Goal: Task Accomplishment & Management: Manage account settings

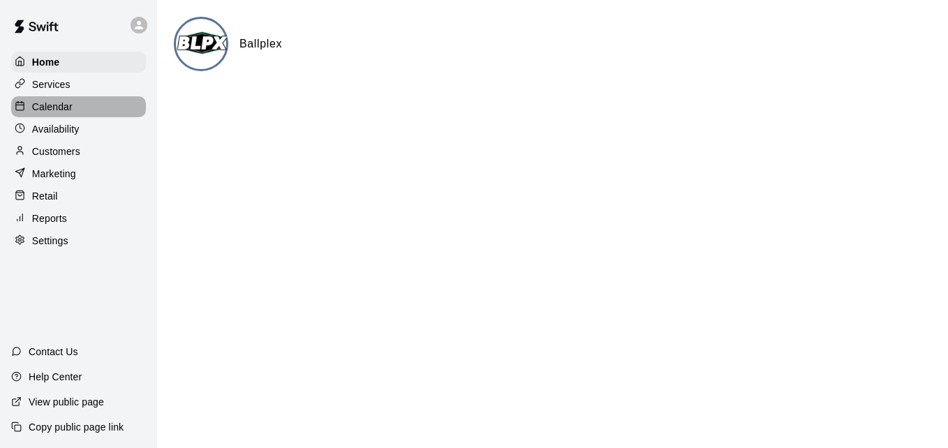
click at [71, 112] on p "Calendar" at bounding box center [52, 107] width 40 height 14
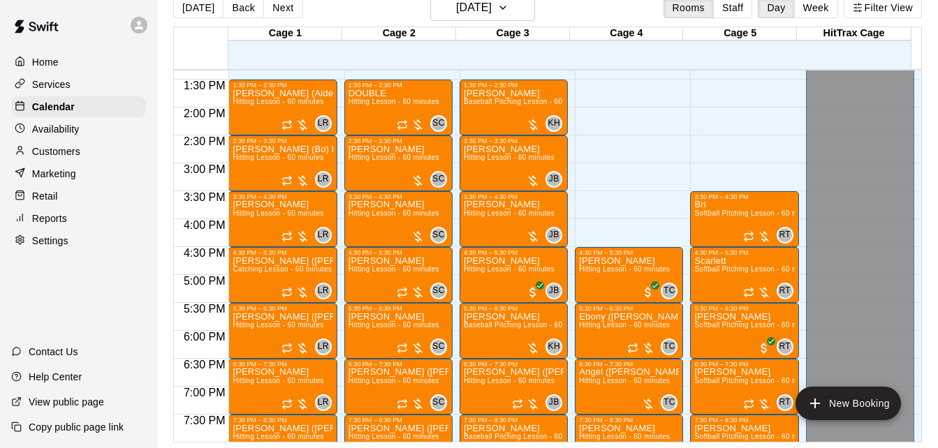
scroll to position [717, 0]
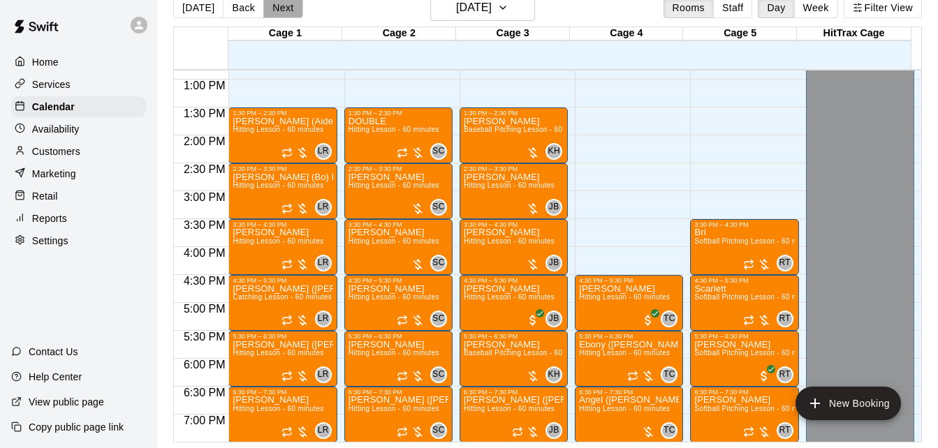
click at [290, 13] on button "Next" at bounding box center [282, 7] width 39 height 21
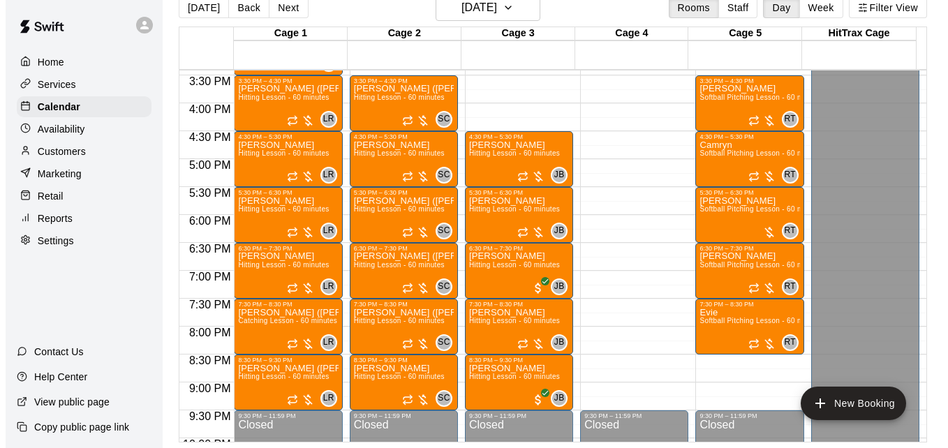
scroll to position [885, 0]
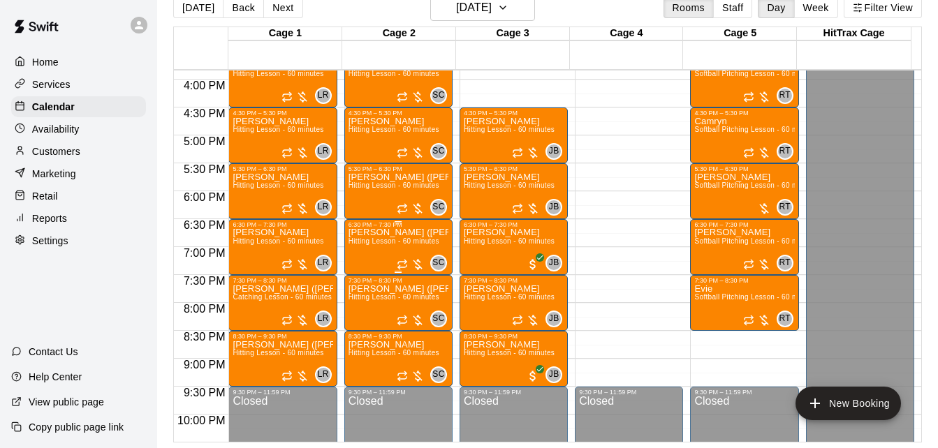
click at [364, 244] on span "Hitting Lesson - 60 minutes" at bounding box center [393, 241] width 91 height 8
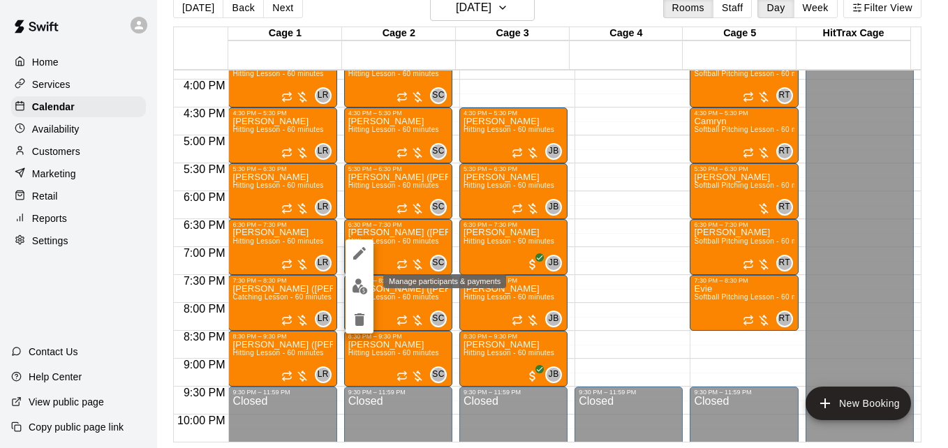
click at [358, 287] on img "edit" at bounding box center [360, 287] width 16 height 16
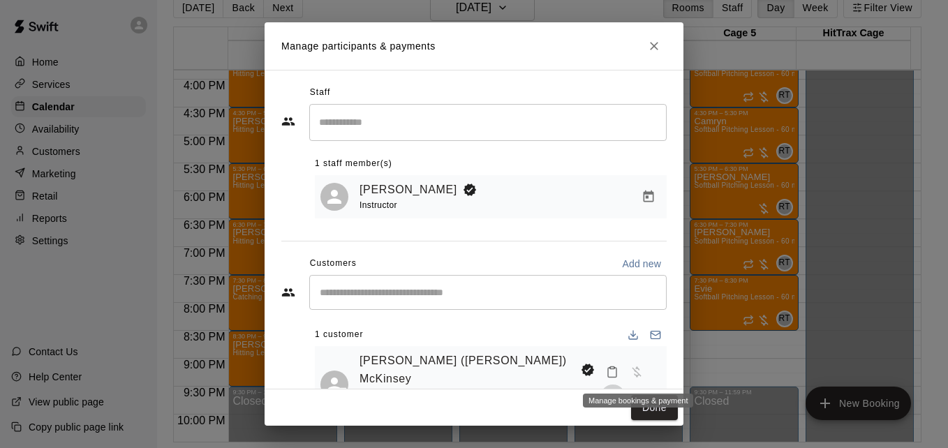
click at [618, 391] on icon "Manage bookings & payment" at bounding box center [612, 397] width 10 height 12
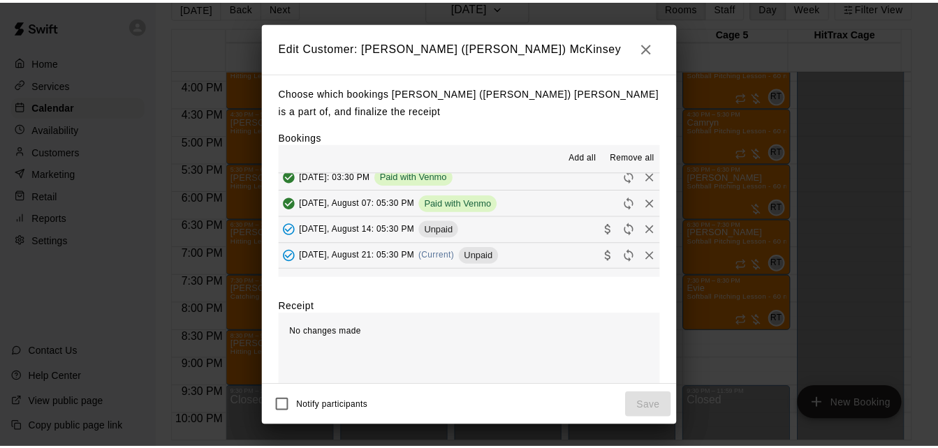
scroll to position [195, 0]
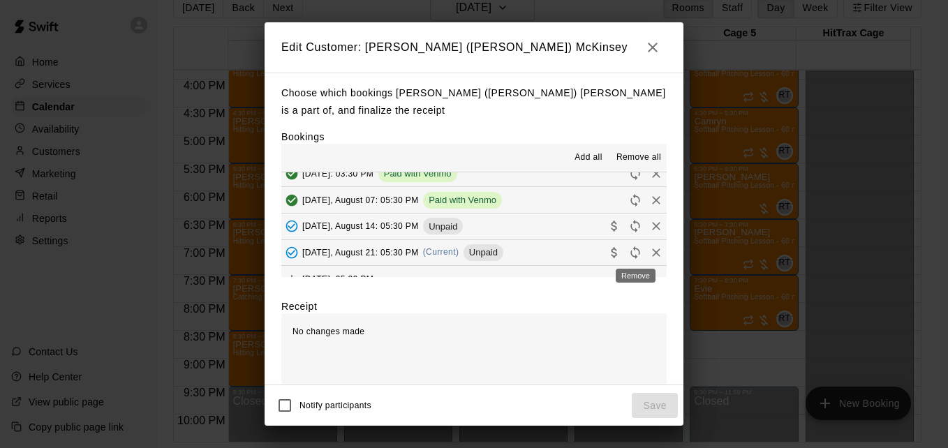
click at [649, 256] on icon "Remove" at bounding box center [656, 253] width 14 height 14
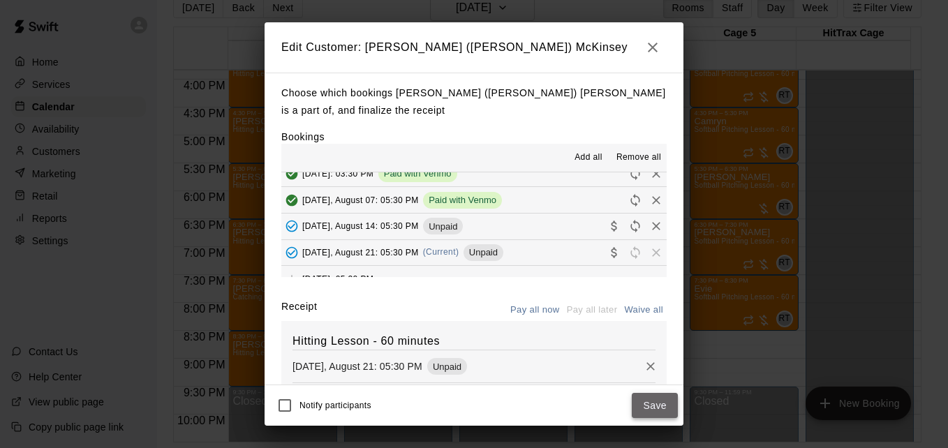
click at [658, 406] on button "Save" at bounding box center [655, 406] width 46 height 26
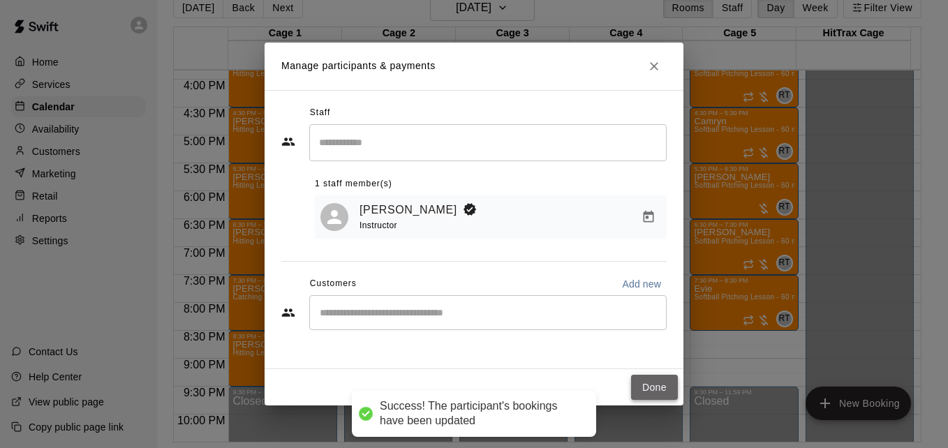
click at [658, 387] on button "Done" at bounding box center [654, 388] width 47 height 26
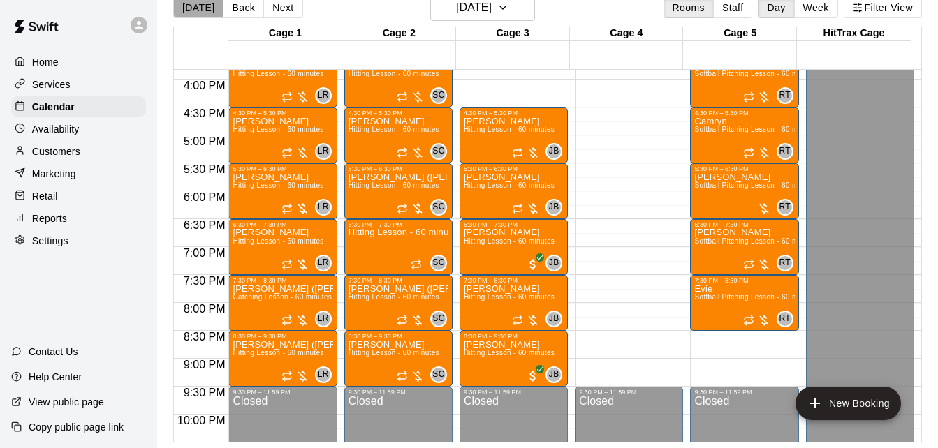
click at [202, 6] on button "[DATE]" at bounding box center [198, 7] width 50 height 21
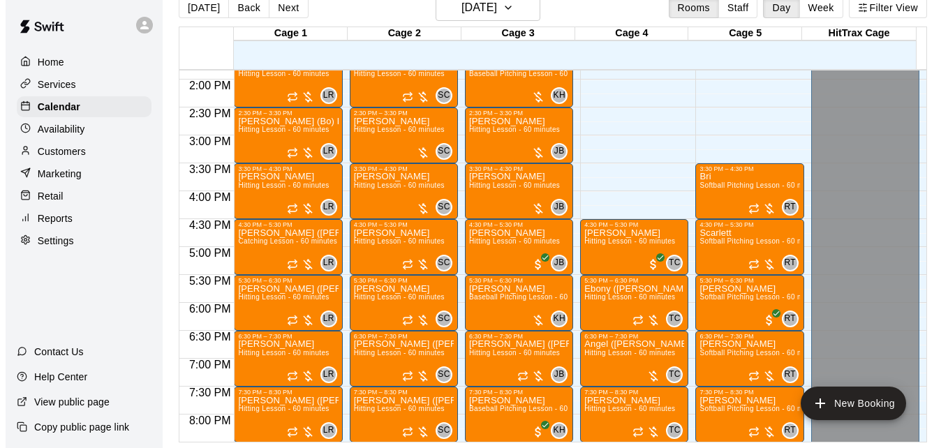
scroll to position [745, 0]
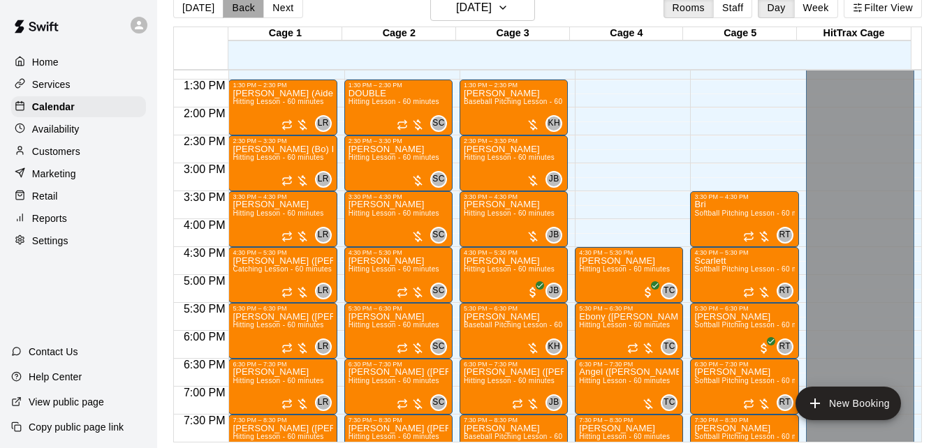
click at [249, 3] on button "Back" at bounding box center [243, 7] width 41 height 21
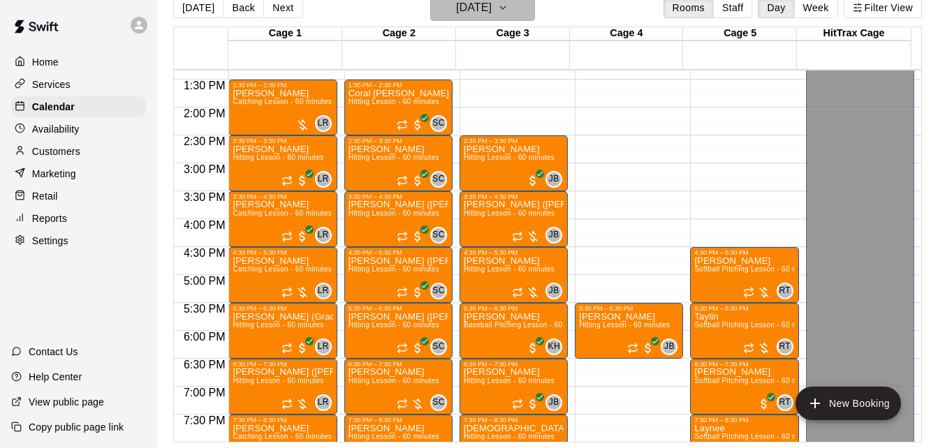
click at [465, 9] on h6 "[DATE]" at bounding box center [474, 8] width 36 height 20
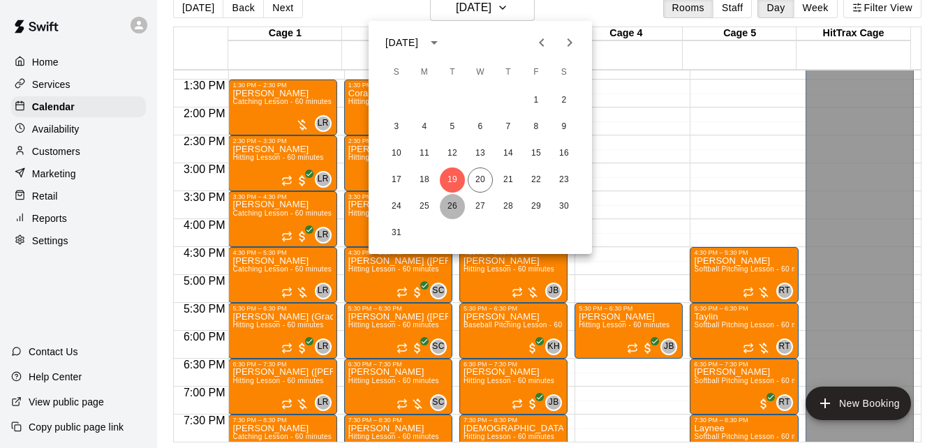
click at [451, 205] on button "26" at bounding box center [452, 206] width 25 height 25
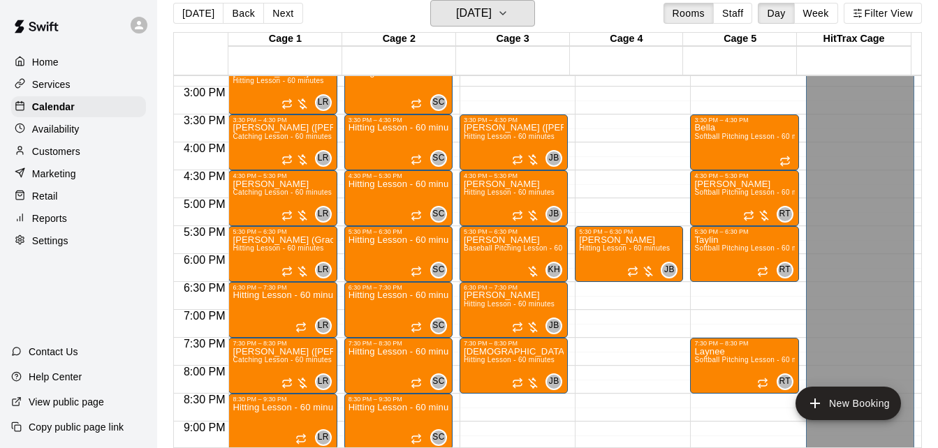
scroll to position [829, 0]
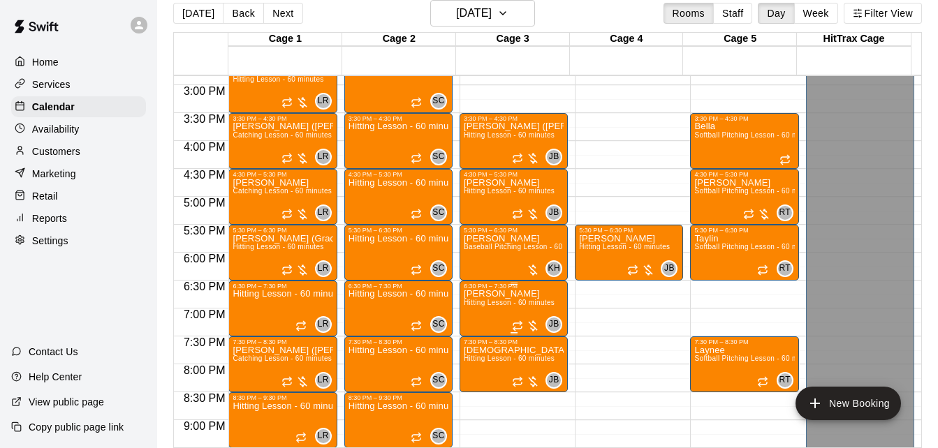
click at [496, 302] on span "Hitting Lesson - 60 minutes" at bounding box center [509, 303] width 91 height 8
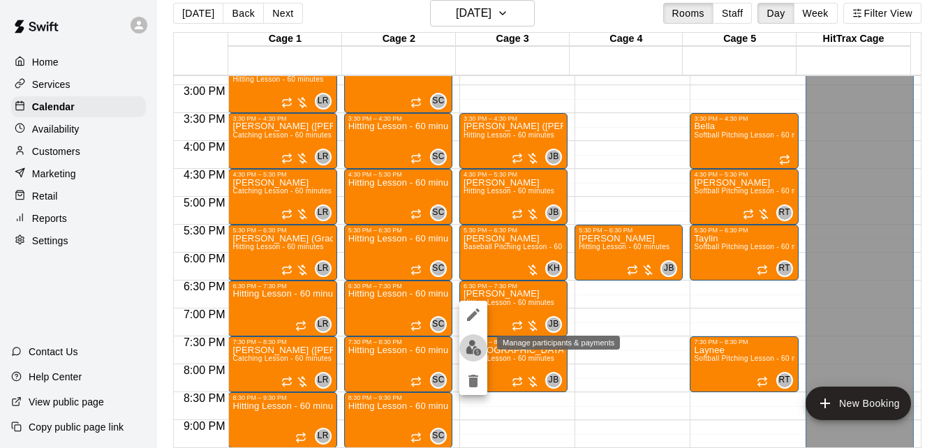
click at [475, 347] on img "edit" at bounding box center [474, 348] width 16 height 16
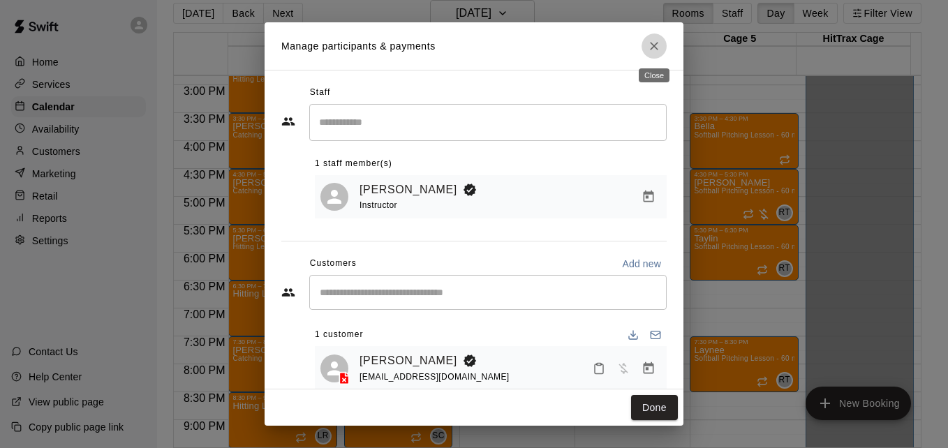
click at [660, 49] on icon "Close" at bounding box center [654, 46] width 14 height 14
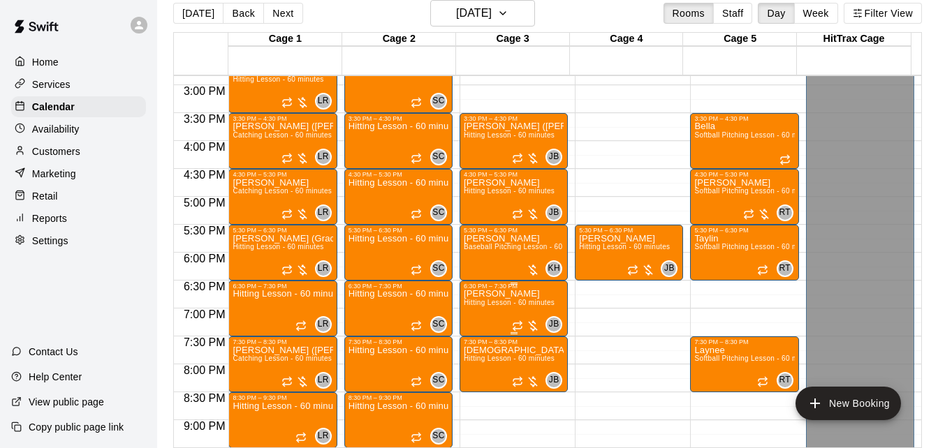
click at [492, 303] on span "Hitting Lesson - 60 minutes" at bounding box center [509, 303] width 91 height 8
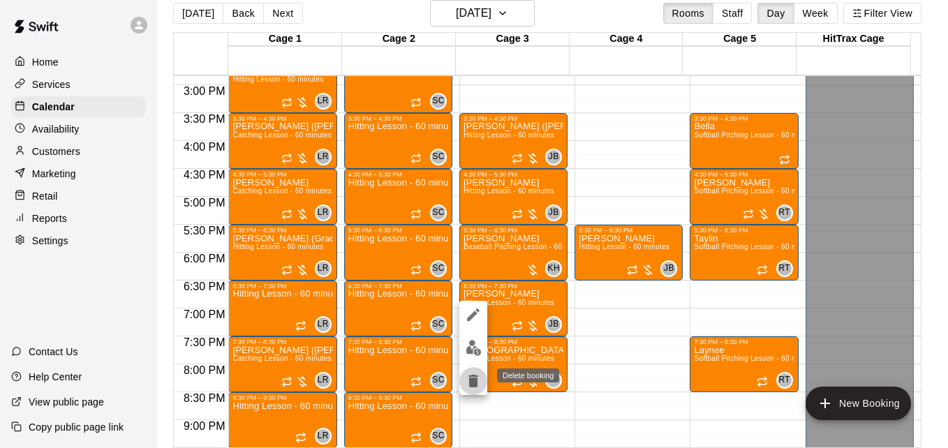
click at [472, 380] on icon "delete" at bounding box center [473, 381] width 10 height 13
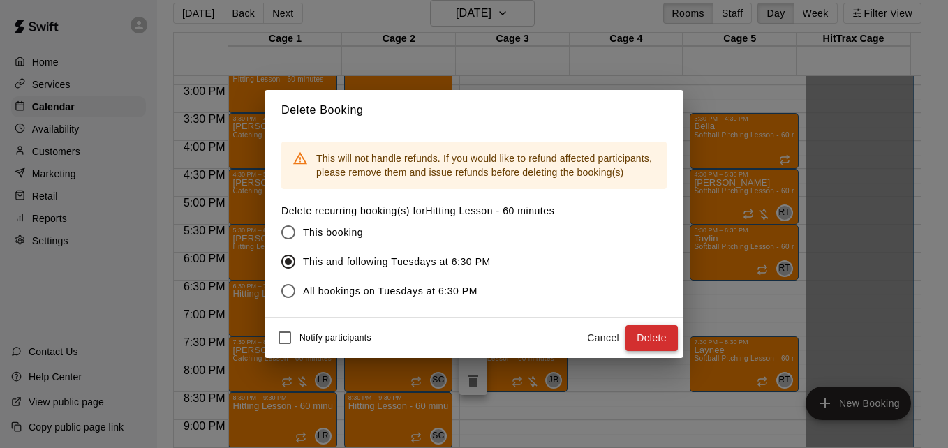
click at [655, 339] on button "Delete" at bounding box center [652, 338] width 52 height 26
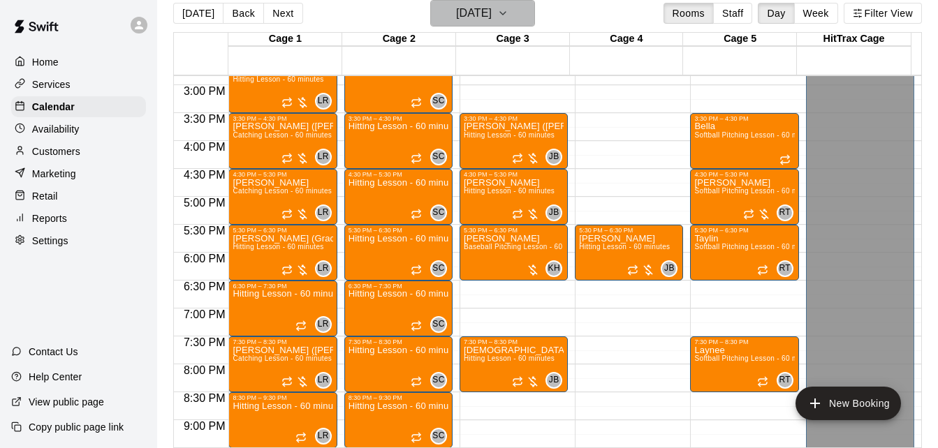
click at [491, 21] on h6 "[DATE]" at bounding box center [474, 13] width 36 height 20
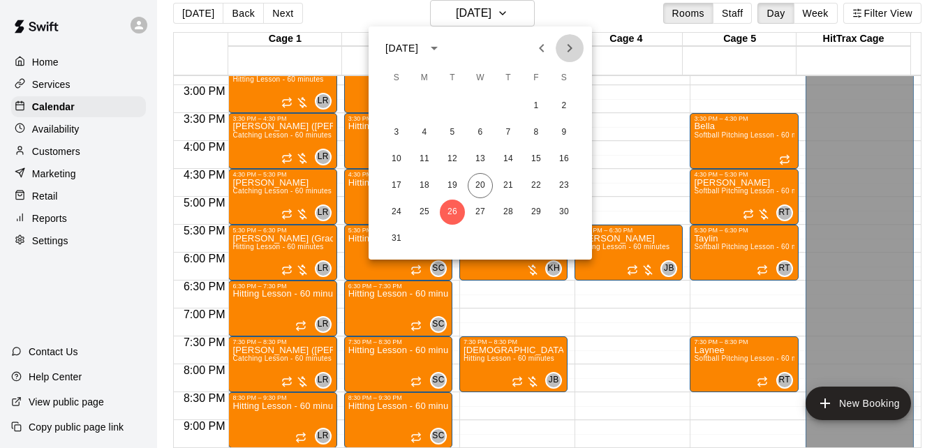
click at [566, 54] on icon "Next month" at bounding box center [569, 48] width 17 height 17
click at [449, 106] on button "2" at bounding box center [452, 106] width 25 height 25
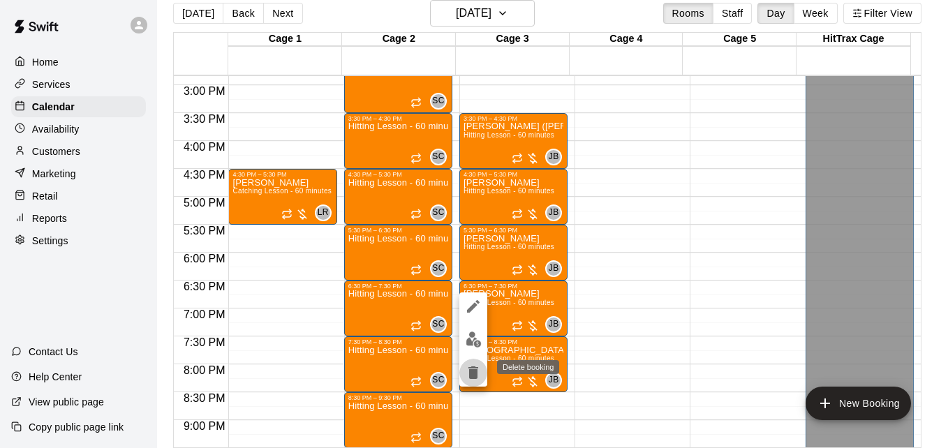
click at [472, 371] on icon "delete" at bounding box center [473, 373] width 10 height 13
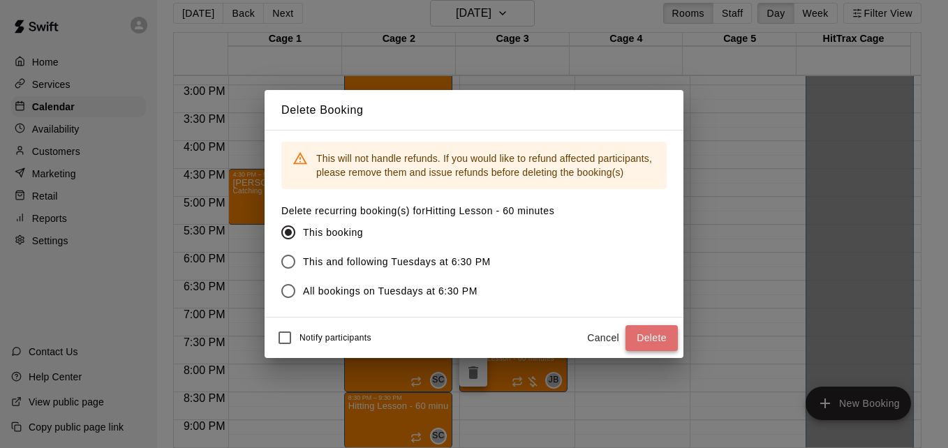
click at [640, 334] on button "Delete" at bounding box center [652, 338] width 52 height 26
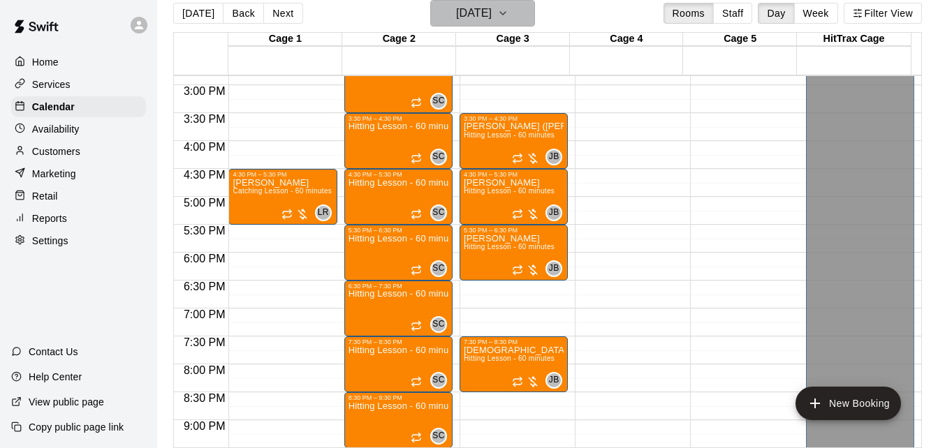
click at [513, 18] on button "[DATE]" at bounding box center [482, 13] width 105 height 27
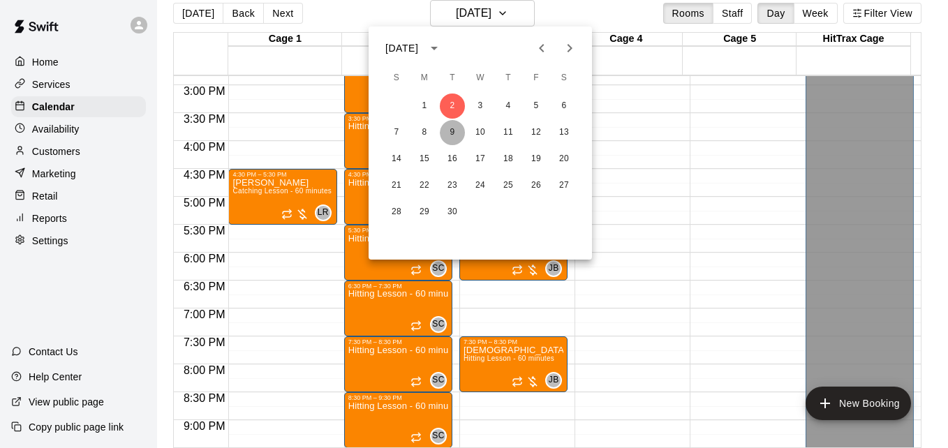
click at [452, 128] on button "9" at bounding box center [452, 132] width 25 height 25
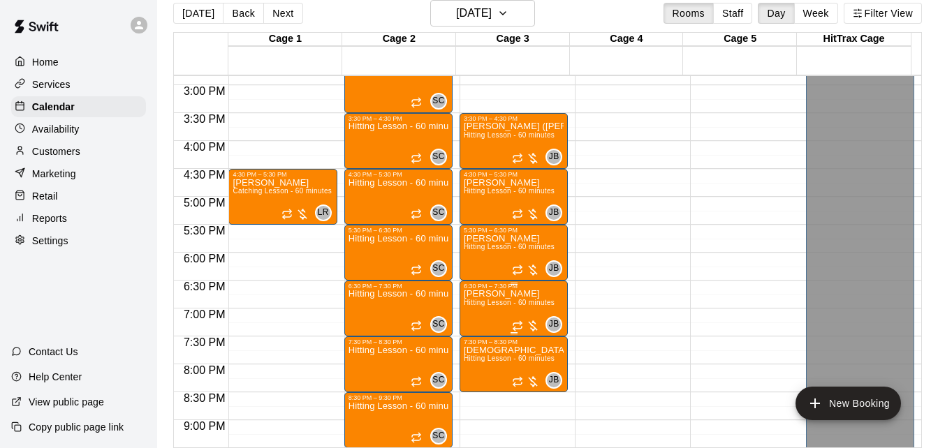
click at [519, 306] on span "Hitting Lesson - 60 minutes" at bounding box center [509, 303] width 91 height 8
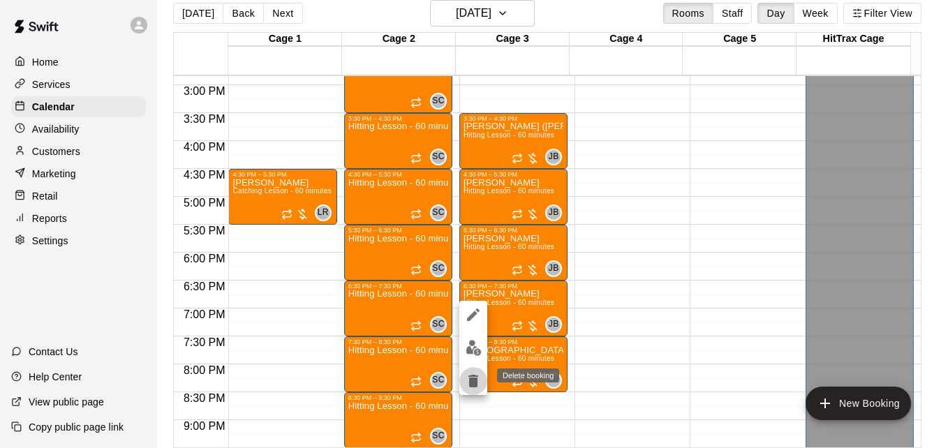
click at [471, 387] on icon "delete" at bounding box center [473, 381] width 10 height 13
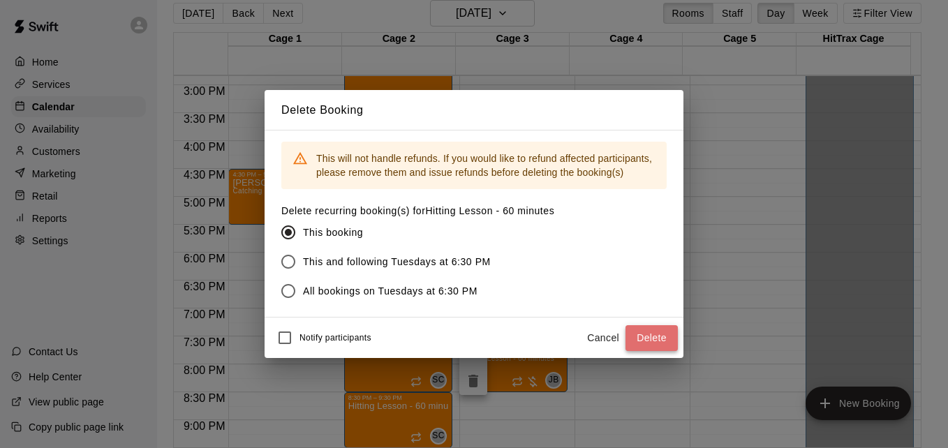
click at [638, 336] on button "Delete" at bounding box center [652, 338] width 52 height 26
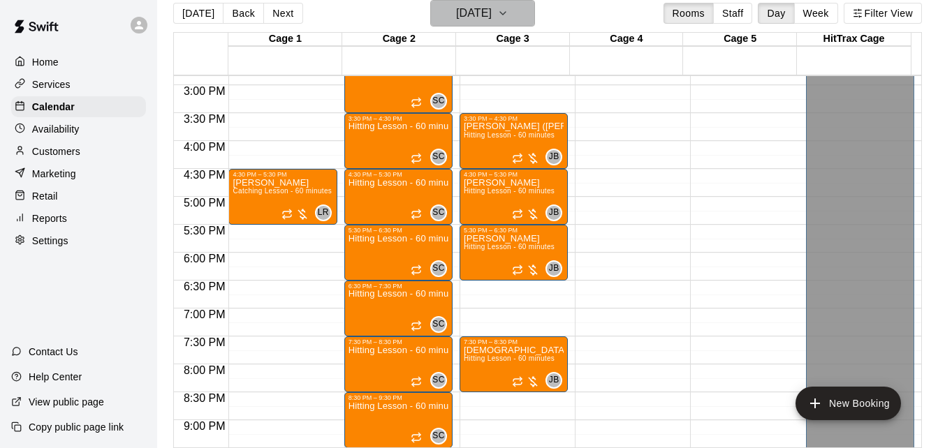
click at [510, 24] on button "[DATE]" at bounding box center [482, 13] width 105 height 27
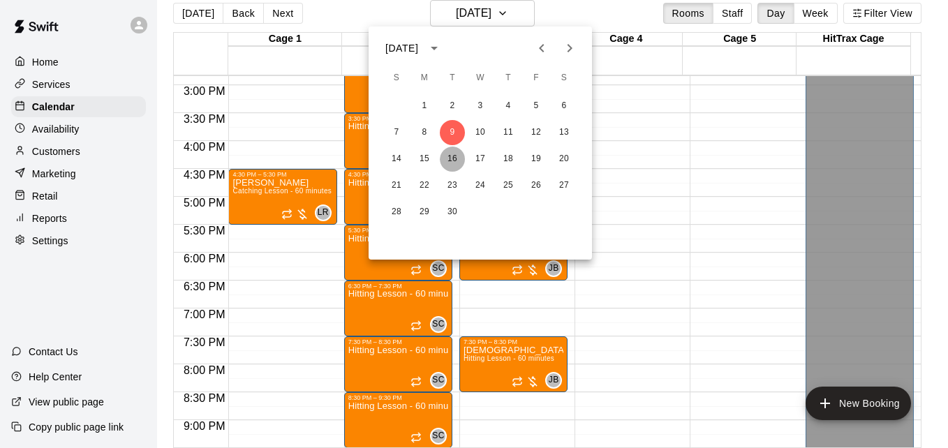
click at [448, 155] on button "16" at bounding box center [452, 159] width 25 height 25
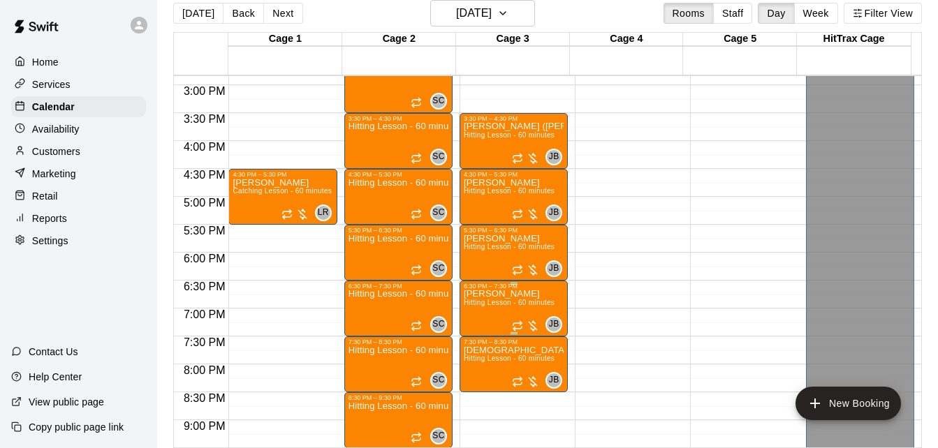
click at [526, 306] on span "Hitting Lesson - 60 minutes" at bounding box center [509, 303] width 91 height 8
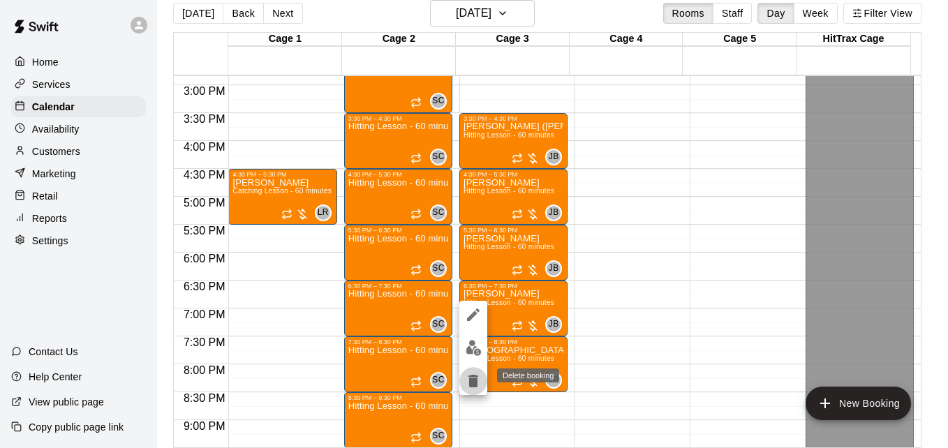
click at [470, 379] on icon "delete" at bounding box center [473, 381] width 10 height 13
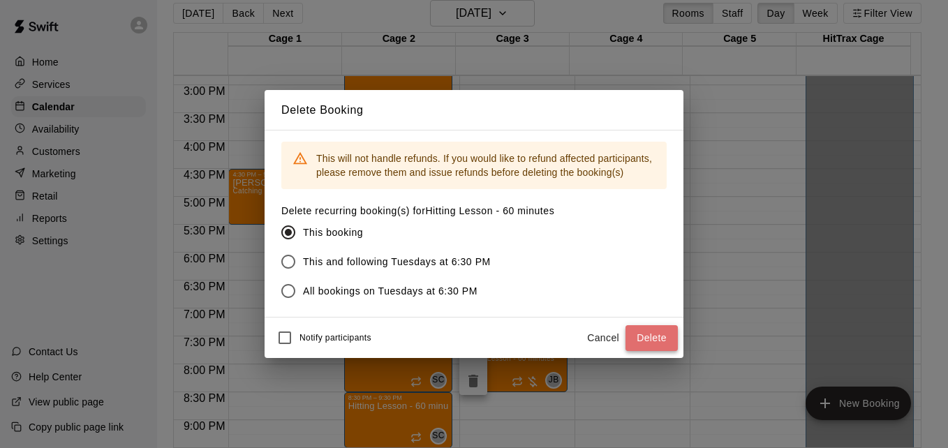
click at [666, 334] on button "Delete" at bounding box center [652, 338] width 52 height 26
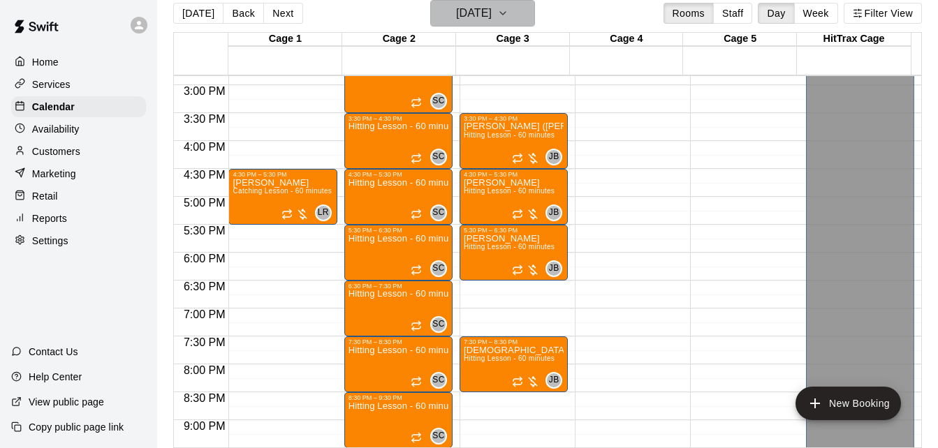
click at [508, 7] on icon "button" at bounding box center [502, 13] width 11 height 17
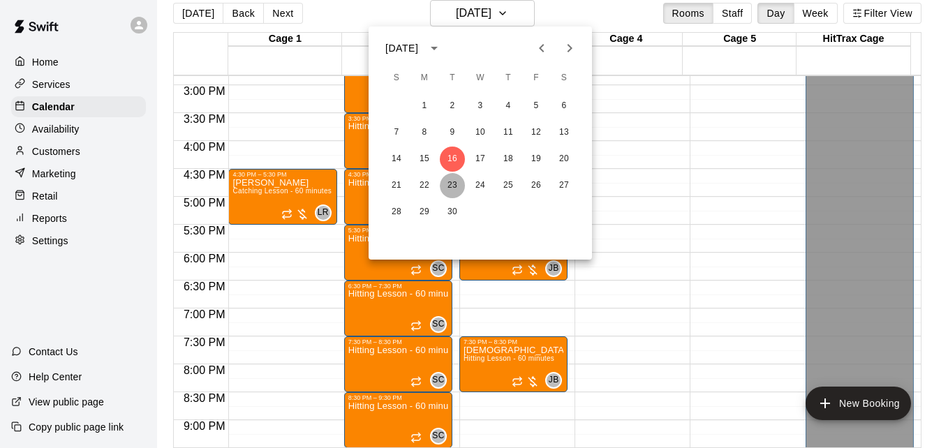
click at [450, 187] on button "23" at bounding box center [452, 185] width 25 height 25
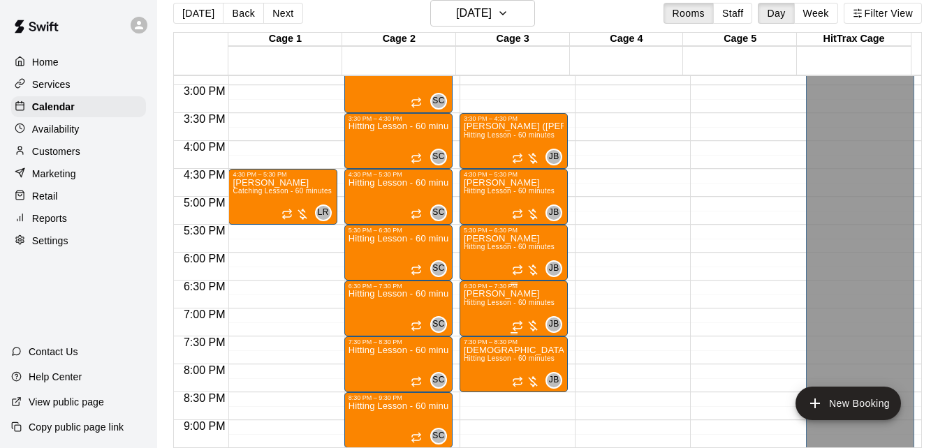
click at [500, 306] on span "Hitting Lesson - 60 minutes" at bounding box center [509, 303] width 91 height 8
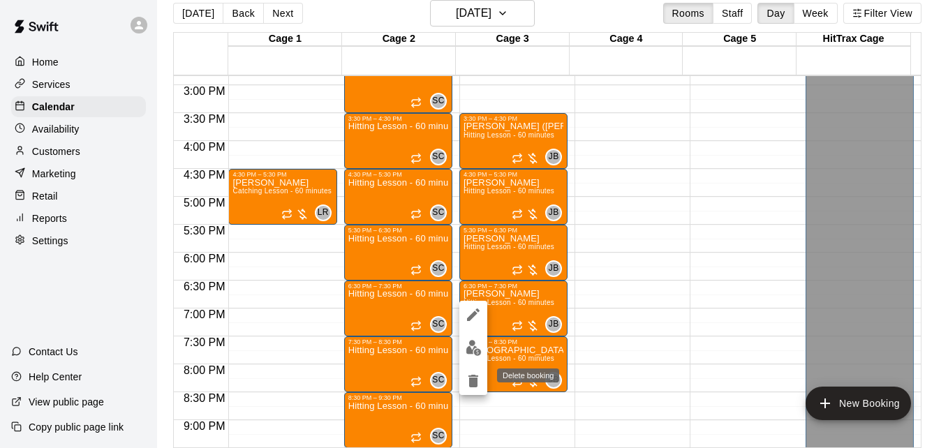
click at [478, 380] on icon "delete" at bounding box center [473, 381] width 17 height 17
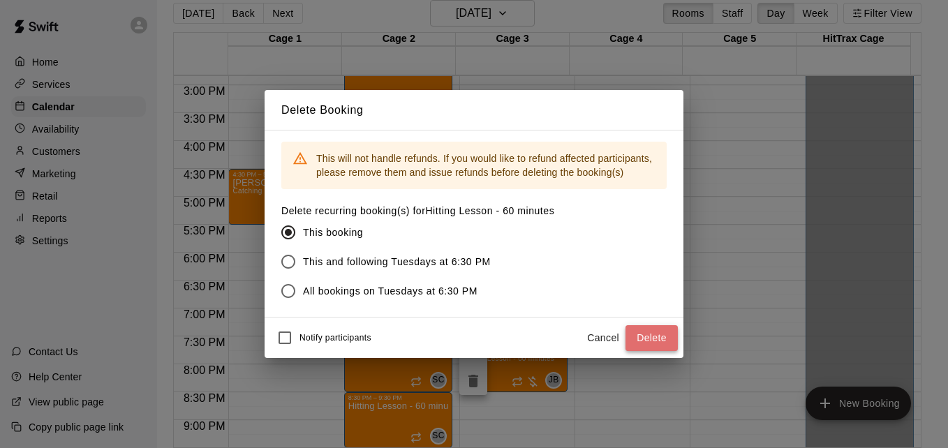
click at [659, 340] on button "Delete" at bounding box center [652, 338] width 52 height 26
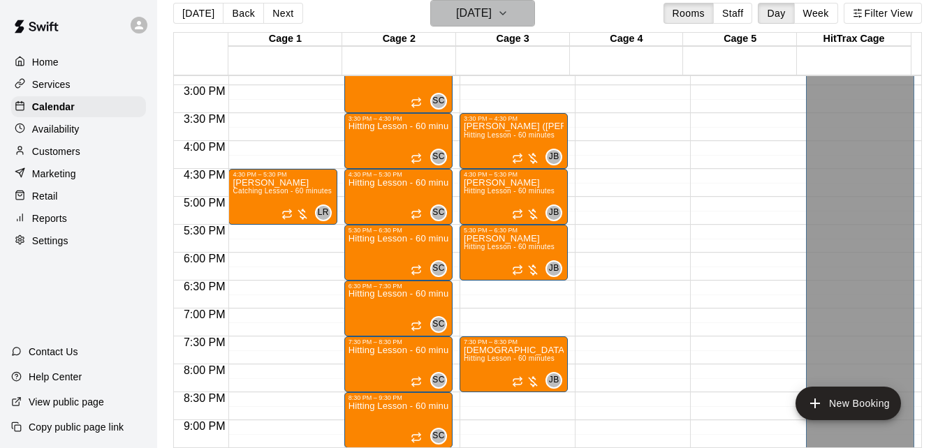
click at [491, 18] on h6 "[DATE]" at bounding box center [474, 13] width 36 height 20
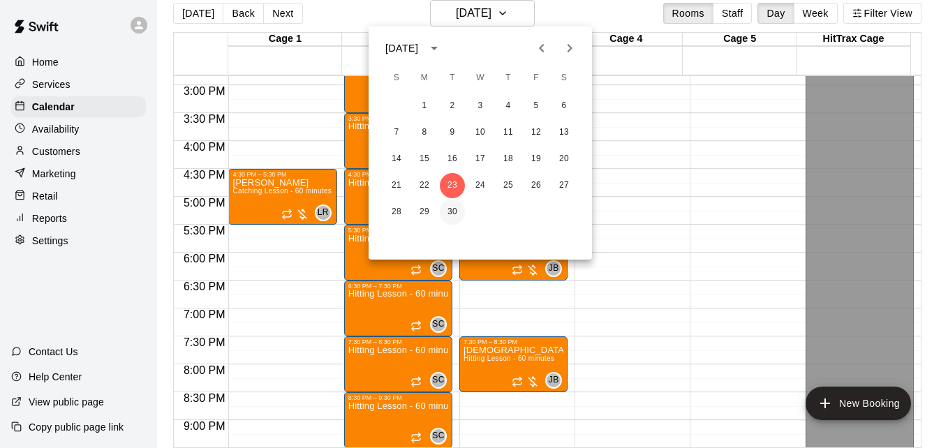
click at [451, 207] on button "30" at bounding box center [452, 212] width 25 height 25
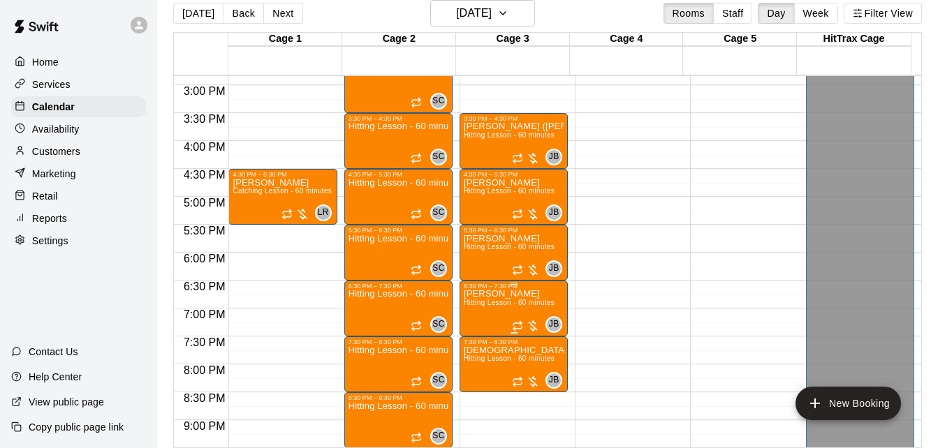
click at [496, 303] on span "Hitting Lesson - 60 minutes" at bounding box center [509, 303] width 91 height 8
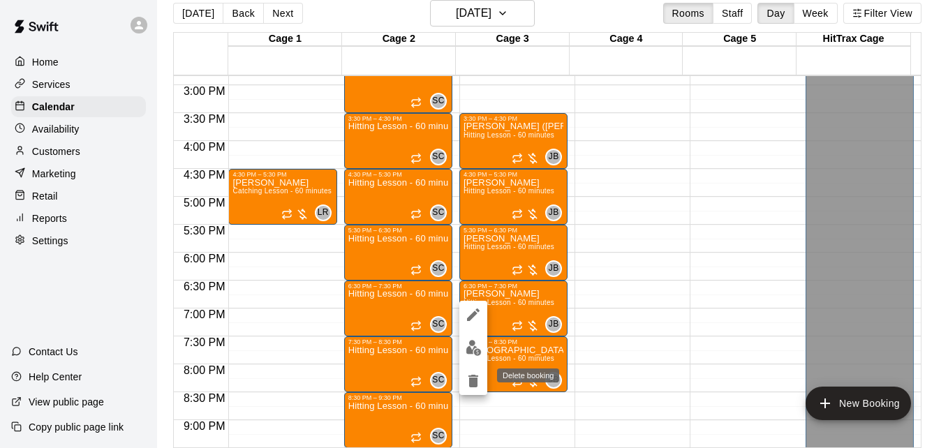
click at [471, 383] on icon "delete" at bounding box center [473, 381] width 10 height 13
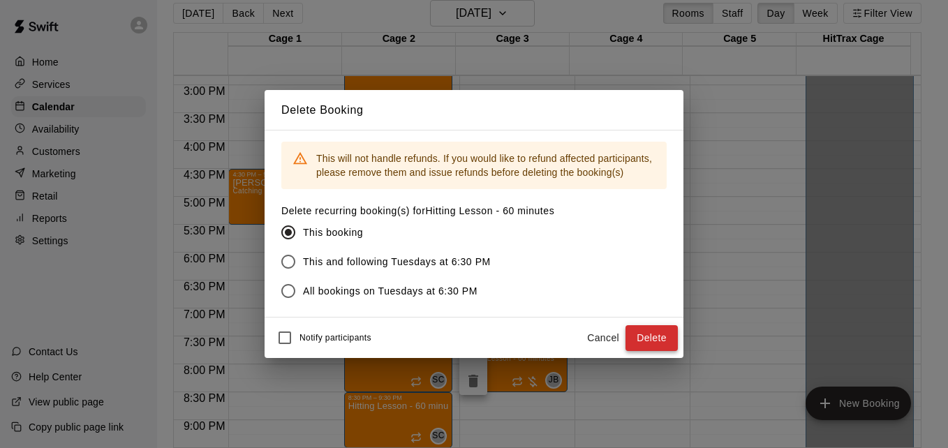
click at [644, 333] on button "Delete" at bounding box center [652, 338] width 52 height 26
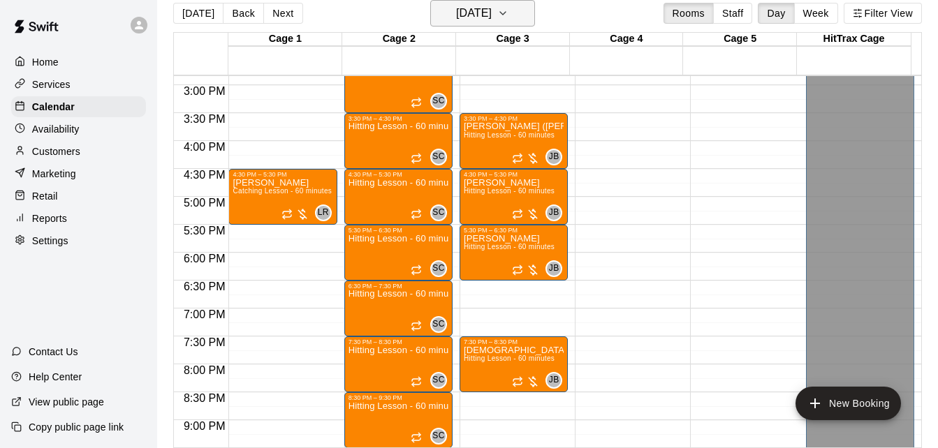
click at [515, 18] on button "[DATE]" at bounding box center [482, 13] width 105 height 27
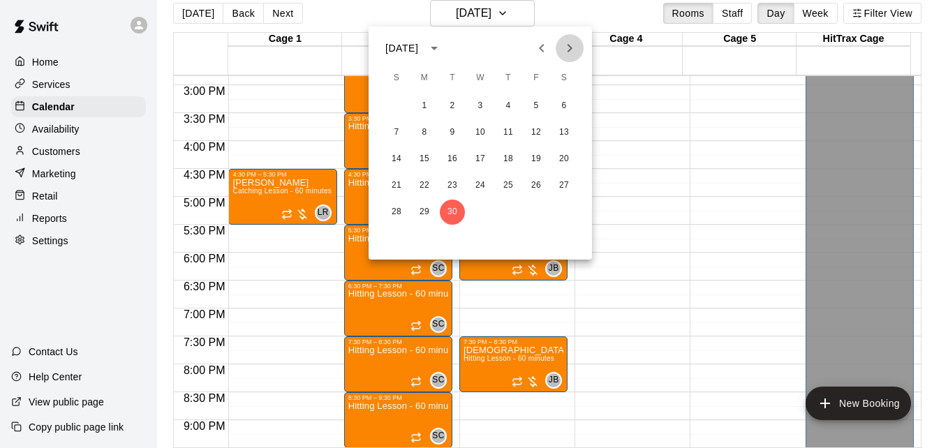
click at [564, 47] on icon "Next month" at bounding box center [569, 48] width 17 height 17
click at [452, 140] on button "7" at bounding box center [452, 132] width 25 height 25
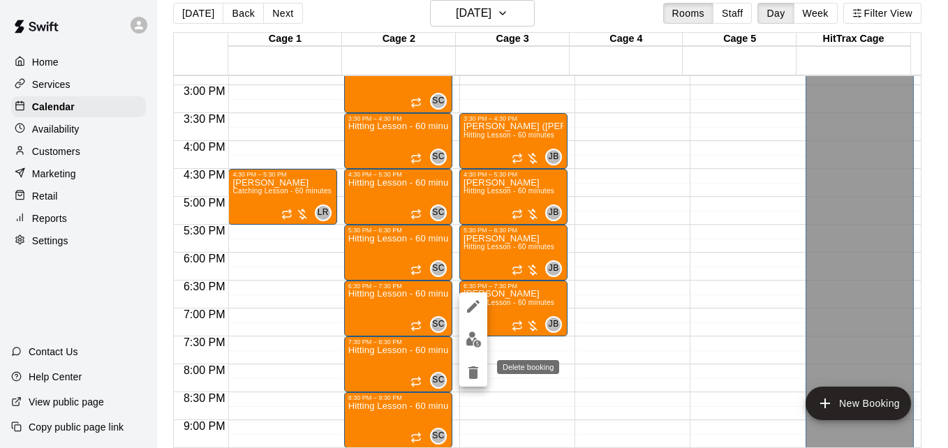
click at [475, 371] on icon "delete" at bounding box center [473, 373] width 10 height 13
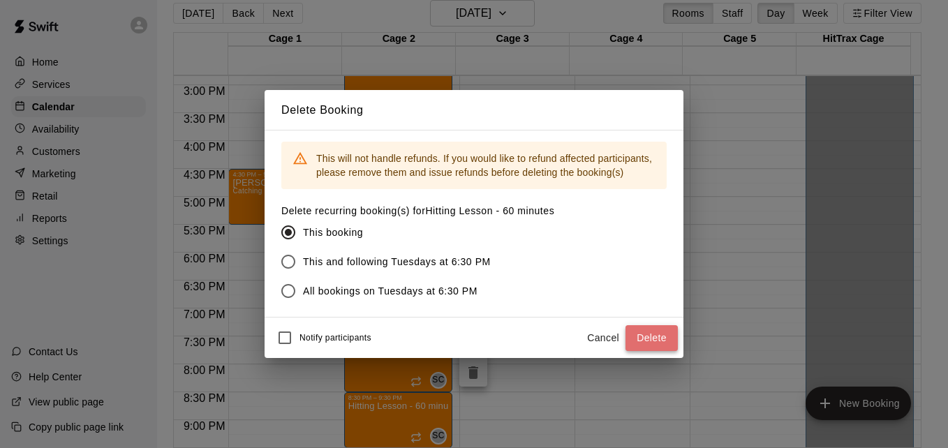
click at [637, 337] on button "Delete" at bounding box center [652, 338] width 52 height 26
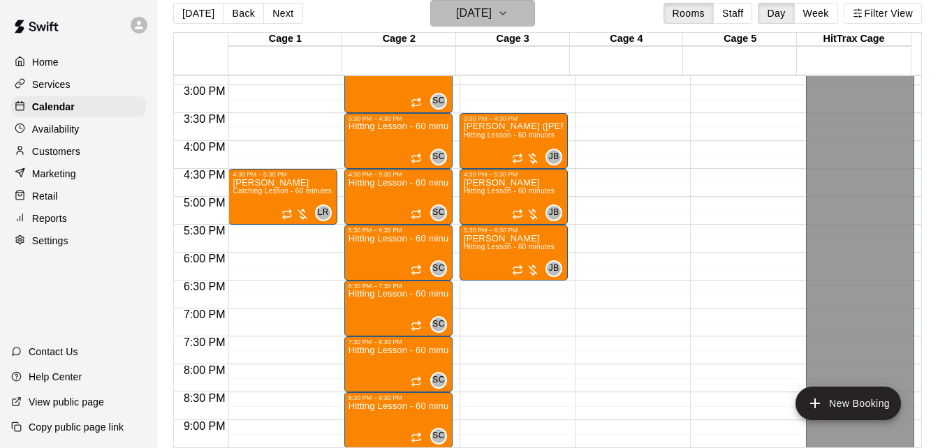
click at [472, 9] on h6 "[DATE]" at bounding box center [474, 13] width 36 height 20
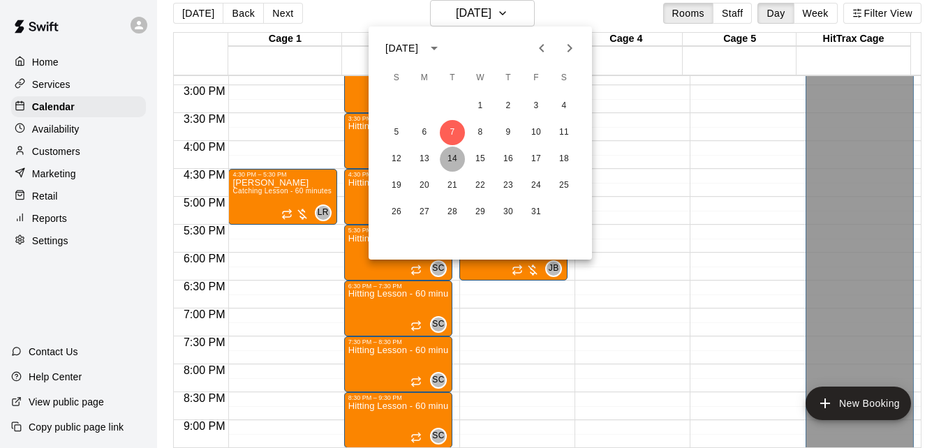
click at [450, 170] on button "14" at bounding box center [452, 159] width 25 height 25
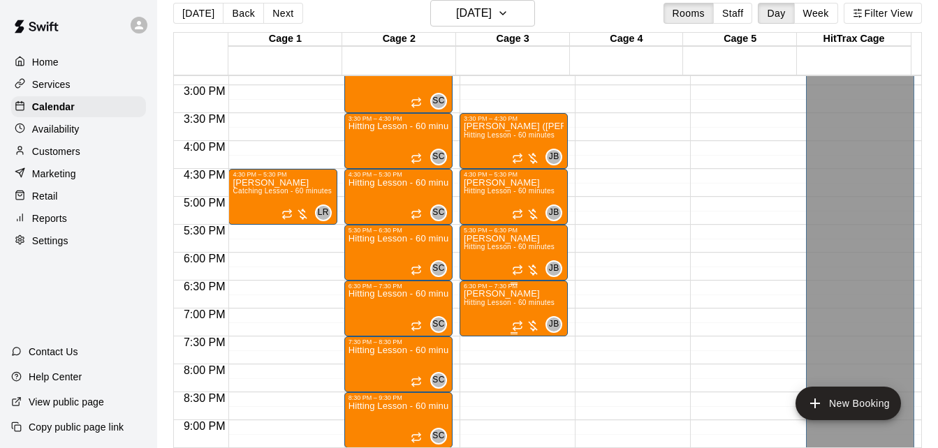
click at [496, 304] on span "Hitting Lesson - 60 minutes" at bounding box center [509, 303] width 91 height 8
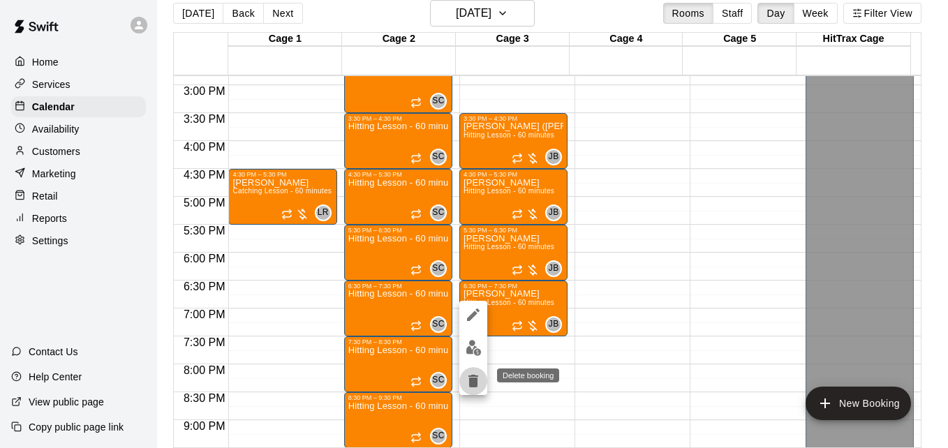
click at [472, 384] on icon "delete" at bounding box center [473, 381] width 10 height 13
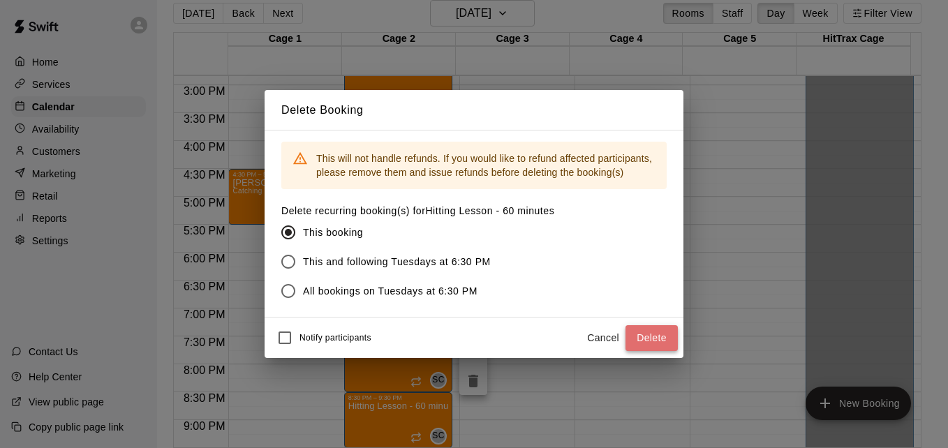
click at [647, 334] on button "Delete" at bounding box center [652, 338] width 52 height 26
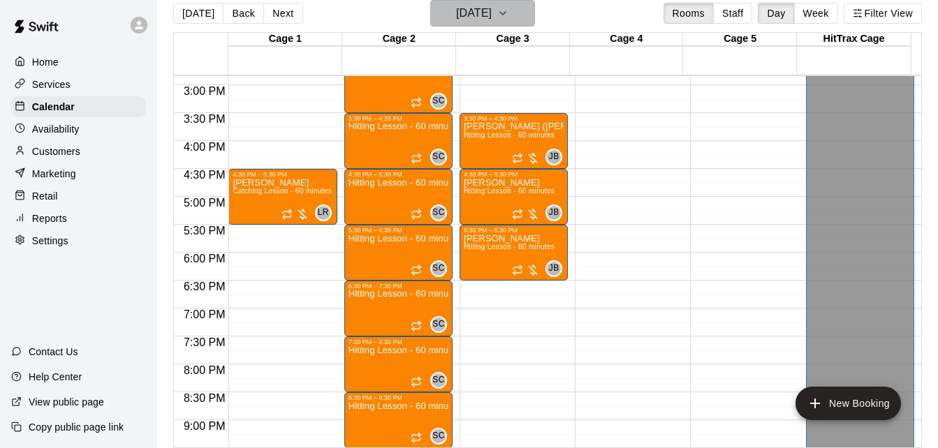
click at [491, 22] on h6 "[DATE]" at bounding box center [474, 13] width 36 height 20
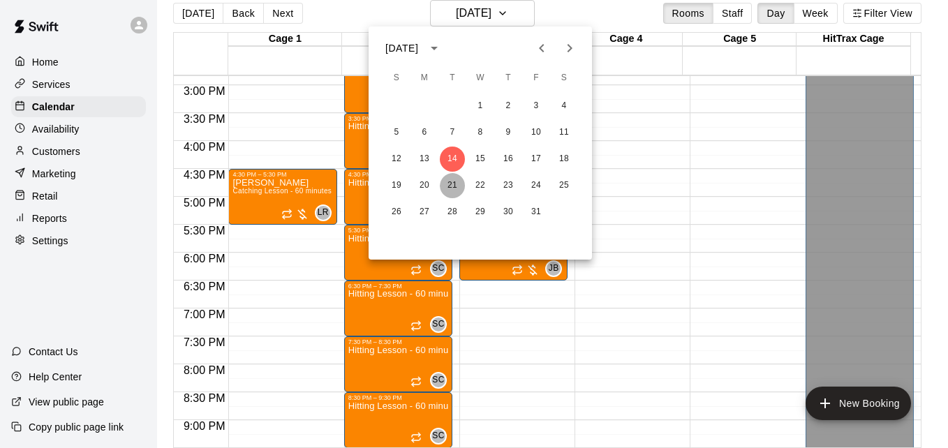
click at [452, 179] on button "21" at bounding box center [452, 185] width 25 height 25
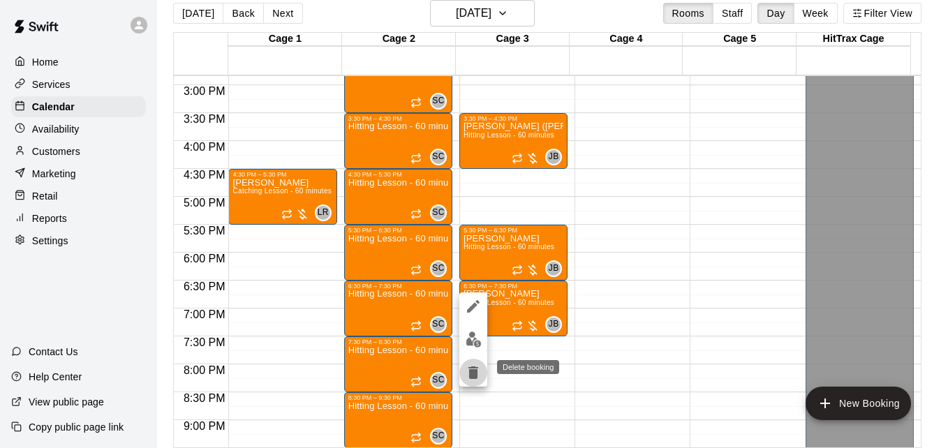
click at [475, 376] on icon "delete" at bounding box center [473, 373] width 10 height 13
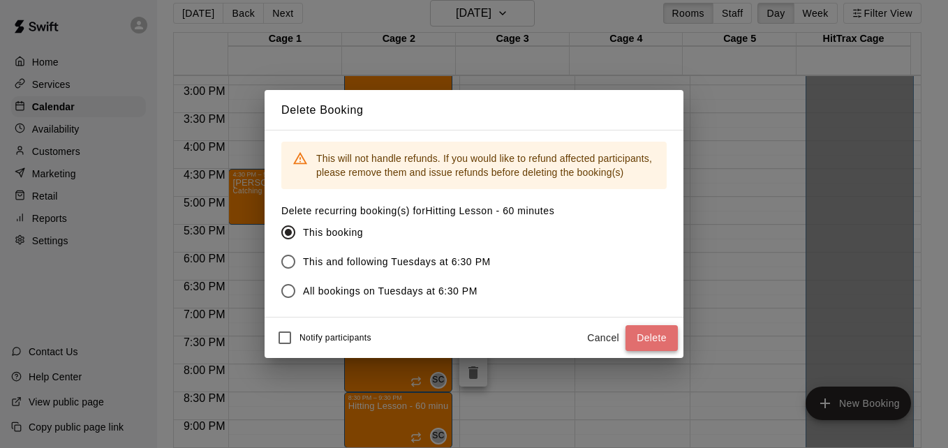
click at [650, 329] on button "Delete" at bounding box center [652, 338] width 52 height 26
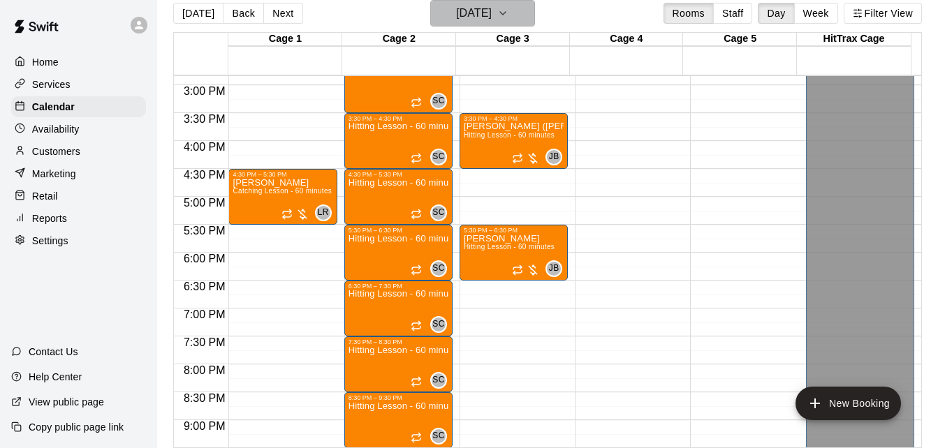
click at [514, 15] on button "[DATE]" at bounding box center [482, 13] width 105 height 27
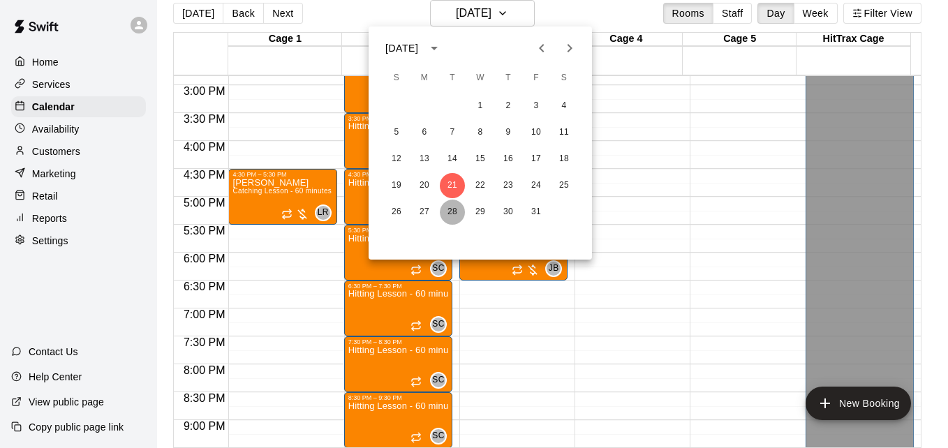
click at [454, 205] on button "28" at bounding box center [452, 212] width 25 height 25
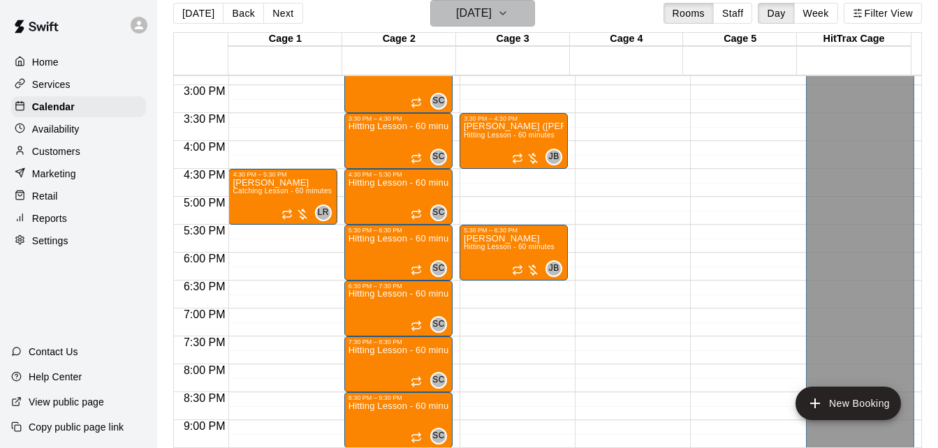
click at [508, 15] on icon "button" at bounding box center [502, 13] width 11 height 17
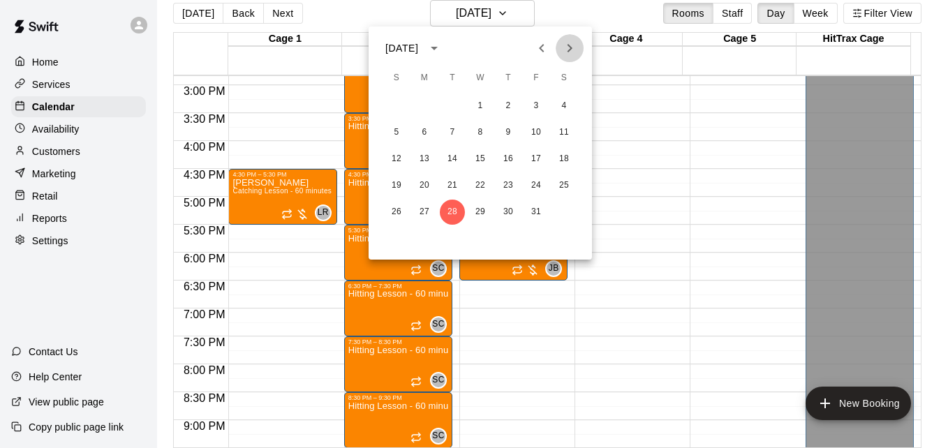
click at [566, 46] on icon "Next month" at bounding box center [569, 48] width 17 height 17
click at [446, 133] on button "4" at bounding box center [452, 132] width 25 height 25
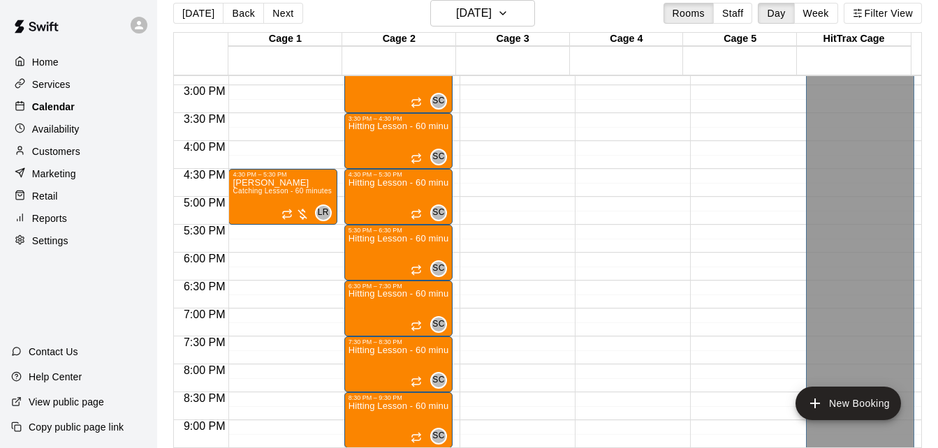
click at [96, 112] on div "Calendar" at bounding box center [78, 106] width 135 height 21
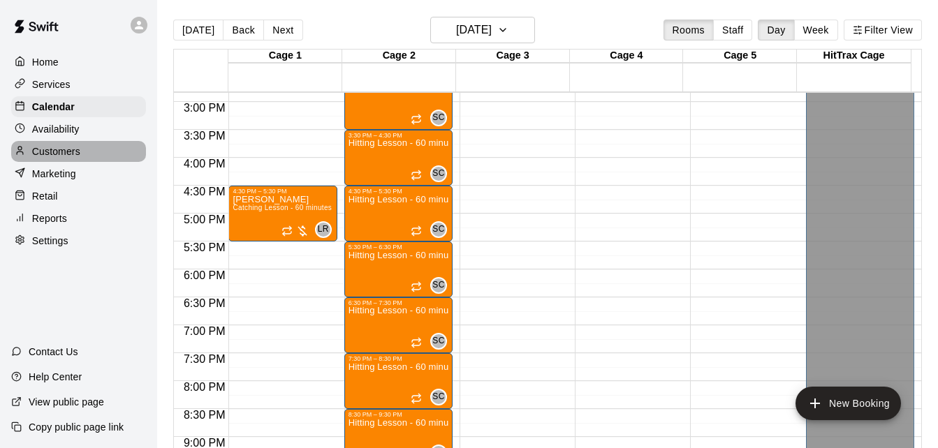
click at [105, 158] on div "Customers" at bounding box center [78, 151] width 135 height 21
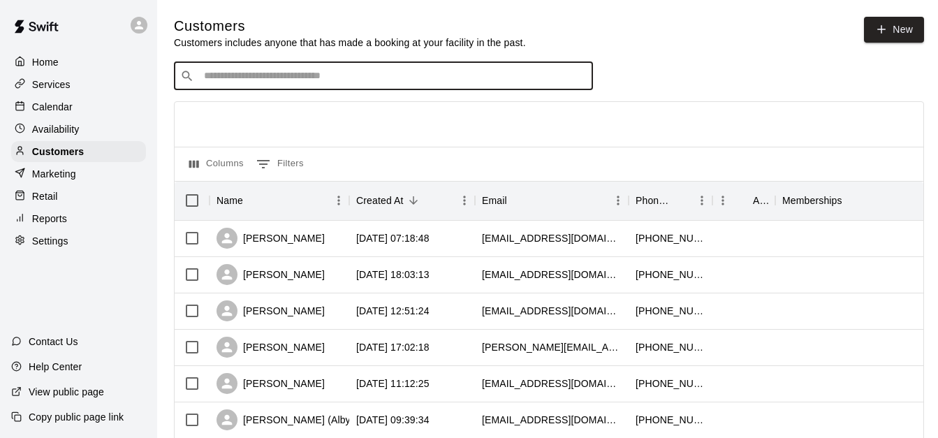
click at [368, 75] on input "Search customers by name or email" at bounding box center [393, 76] width 387 height 14
type input "*****"
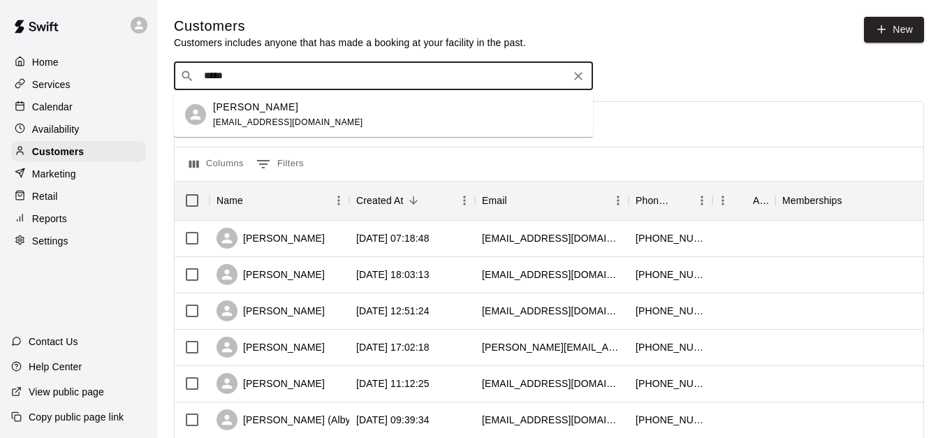
click at [372, 108] on div "[PERSON_NAME] [EMAIL_ADDRESS][DOMAIN_NAME]" at bounding box center [397, 115] width 369 height 30
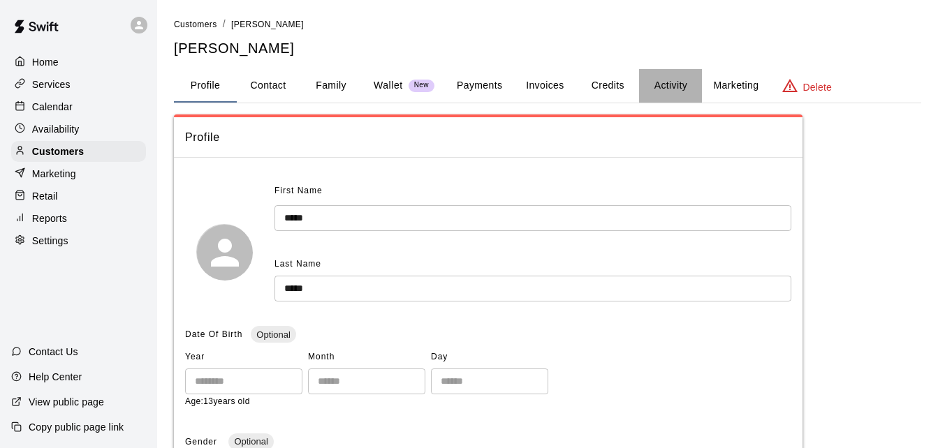
click at [674, 86] on button "Activity" at bounding box center [670, 86] width 63 height 34
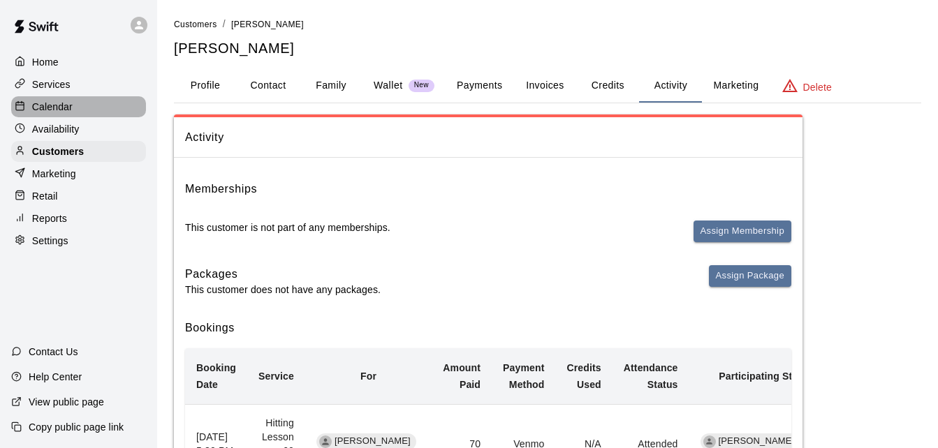
click at [87, 108] on div "Calendar" at bounding box center [78, 106] width 135 height 21
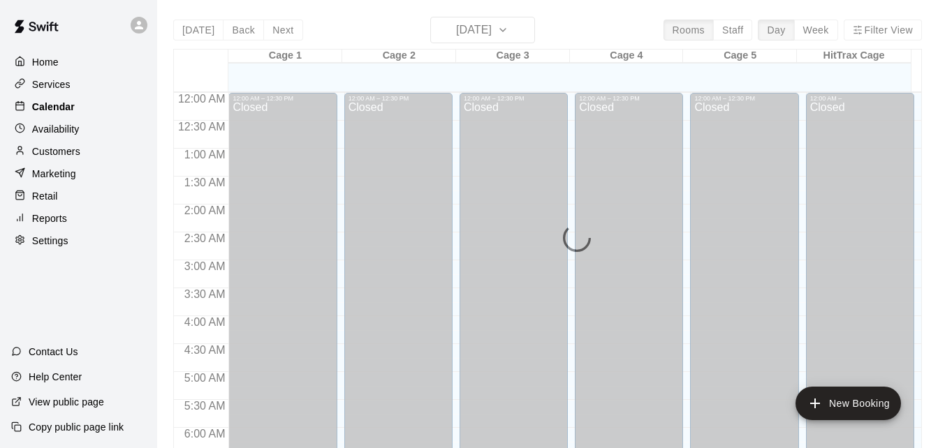
scroll to position [649, 0]
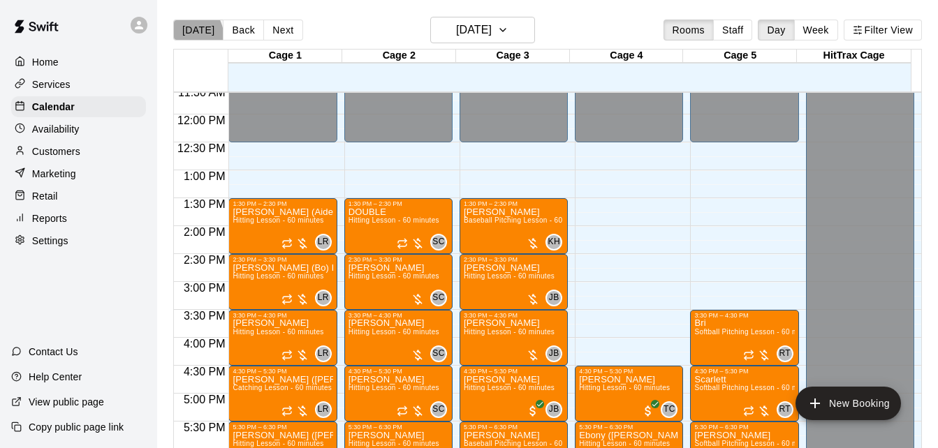
click at [191, 34] on button "[DATE]" at bounding box center [198, 30] width 50 height 21
click at [242, 25] on button "Back" at bounding box center [243, 30] width 41 height 21
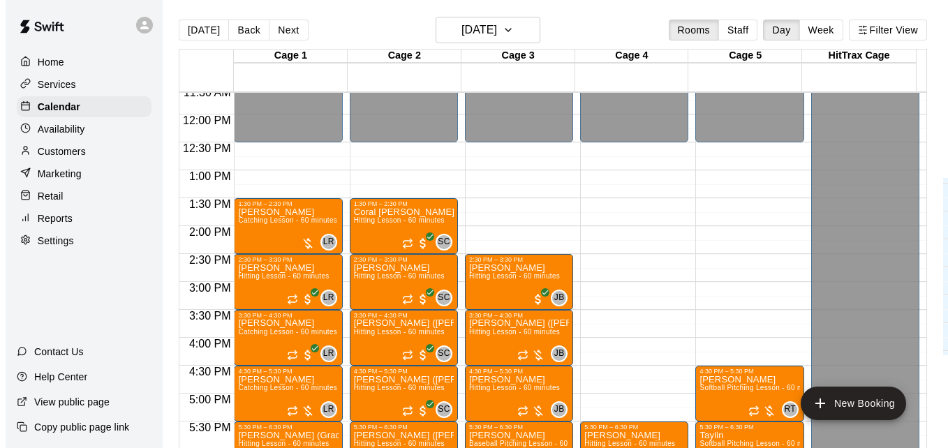
scroll to position [970, 0]
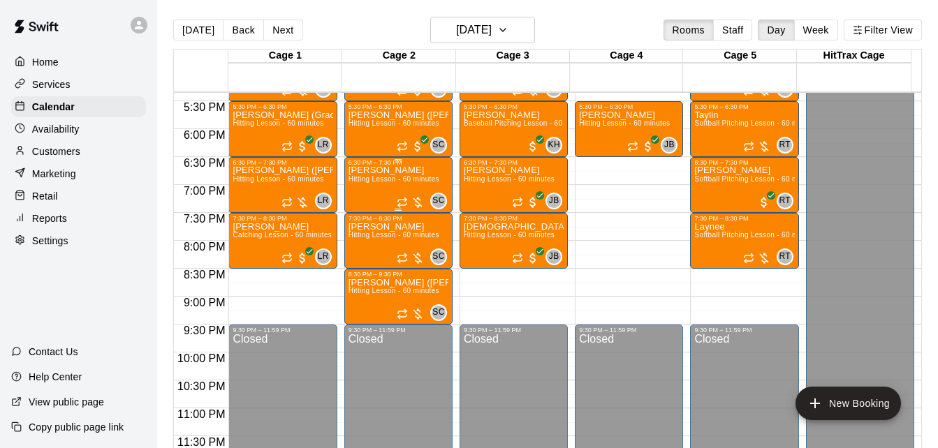
click at [382, 180] on span "Hitting Lesson - 60 minutes" at bounding box center [393, 179] width 91 height 8
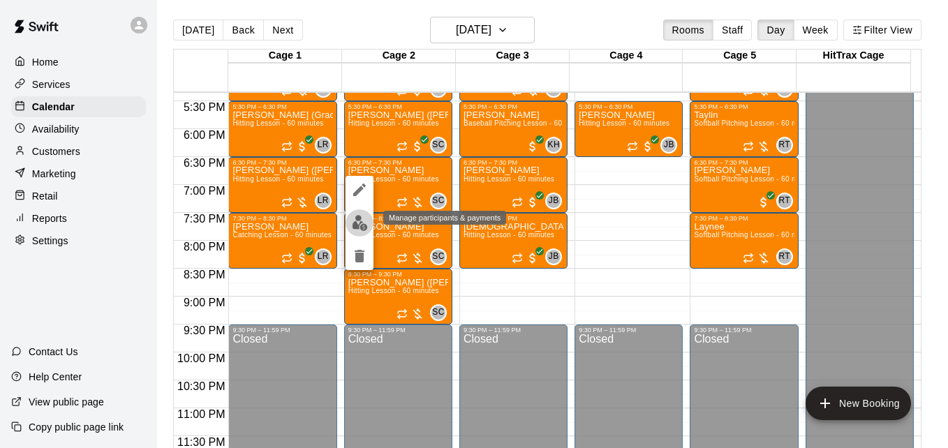
click at [350, 224] on button "edit" at bounding box center [360, 222] width 28 height 27
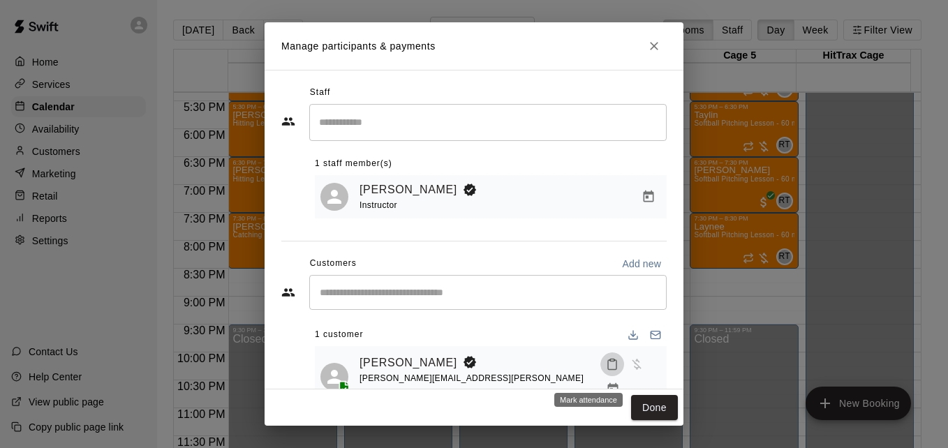
click at [608, 370] on icon "Mark attendance" at bounding box center [612, 365] width 8 height 10
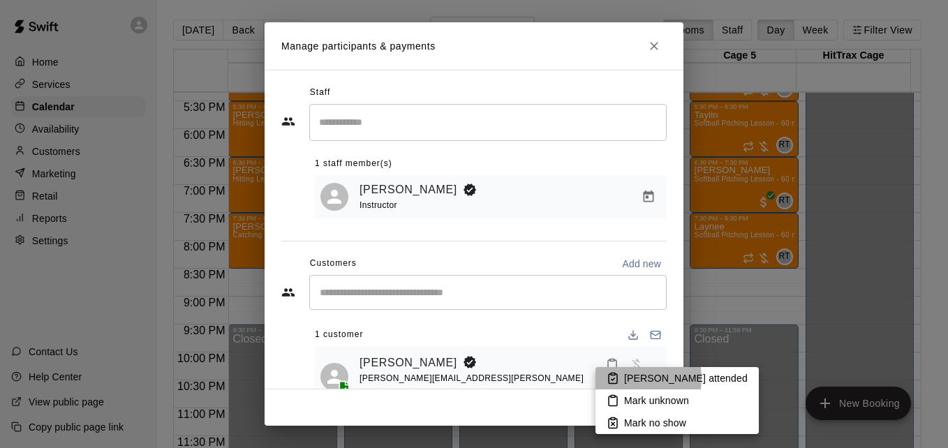
click at [630, 378] on p "[PERSON_NAME] attended" at bounding box center [686, 378] width 124 height 14
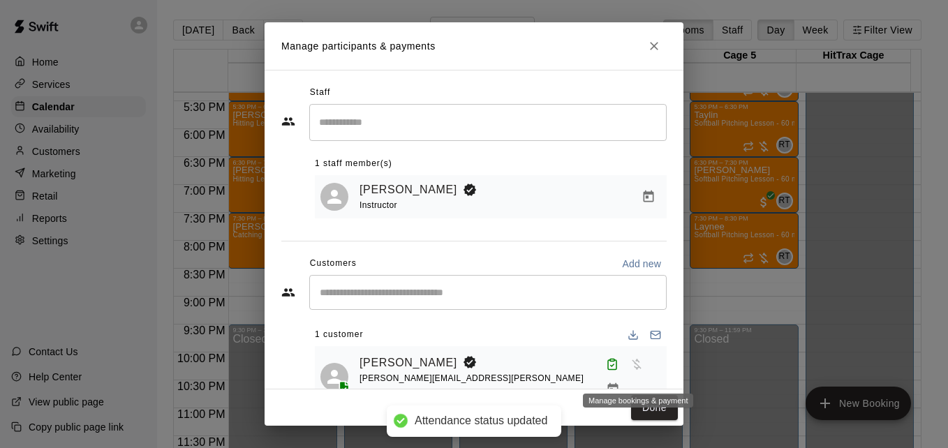
click at [620, 383] on icon "Manage bookings & payment" at bounding box center [613, 390] width 14 height 14
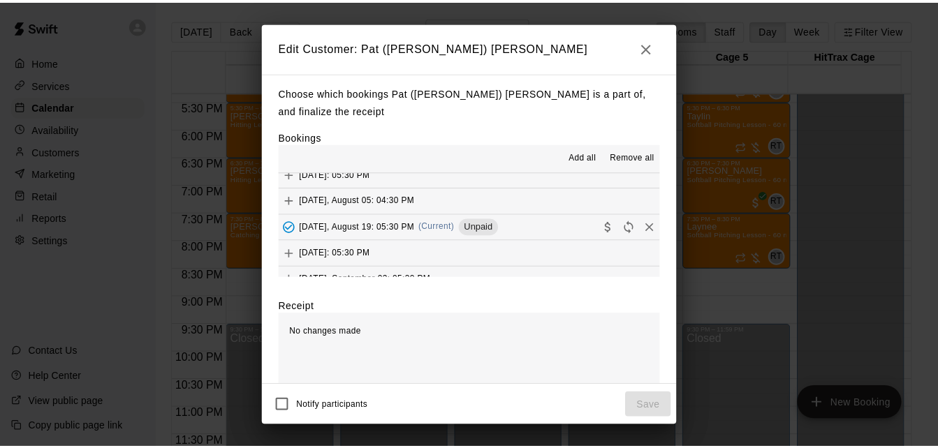
scroll to position [307, 0]
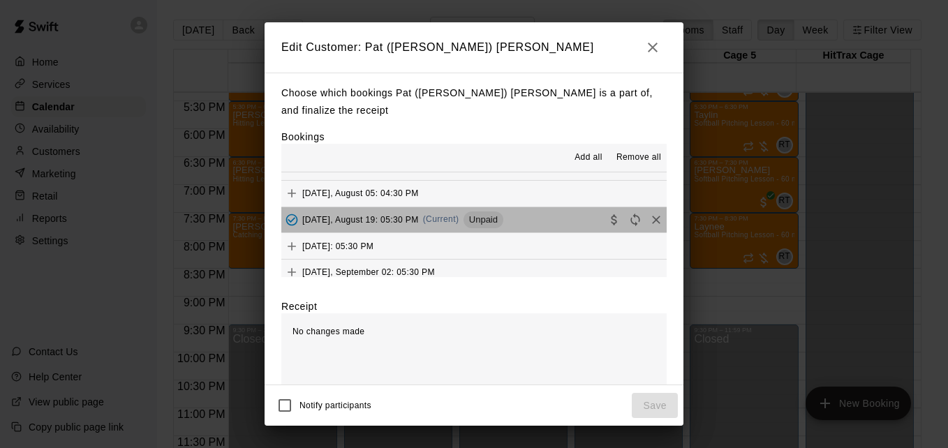
click at [551, 223] on button "[DATE], August 19: 05:30 PM (Current) Unpaid" at bounding box center [473, 220] width 385 height 26
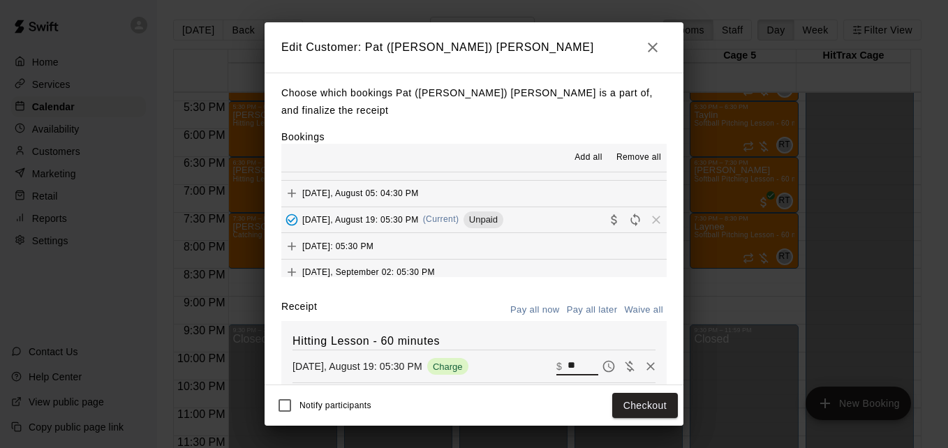
click at [568, 367] on input "**" at bounding box center [583, 366] width 31 height 18
type input "**"
click at [656, 412] on button "Checkout" at bounding box center [645, 406] width 66 height 26
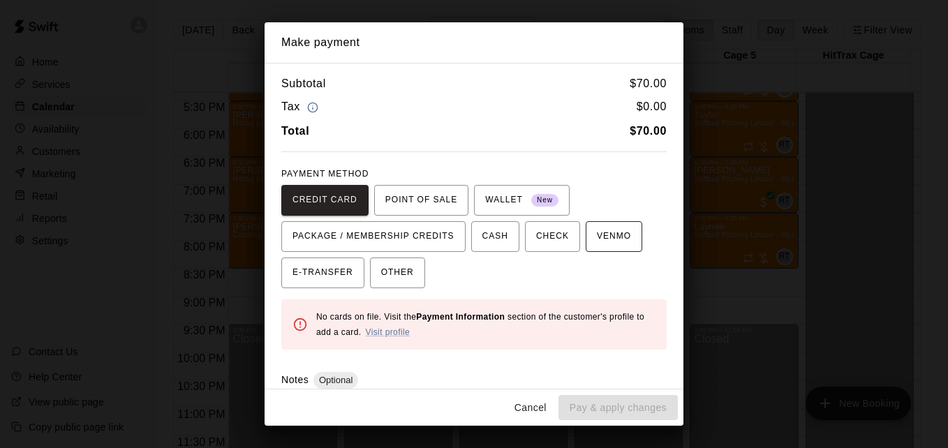
click at [598, 236] on span "VENMO" at bounding box center [614, 237] width 34 height 22
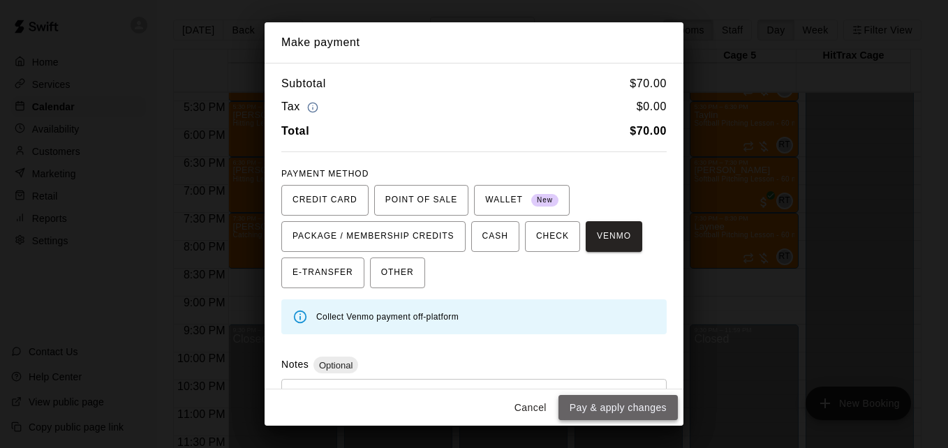
click at [656, 408] on button "Pay & apply changes" at bounding box center [618, 408] width 119 height 26
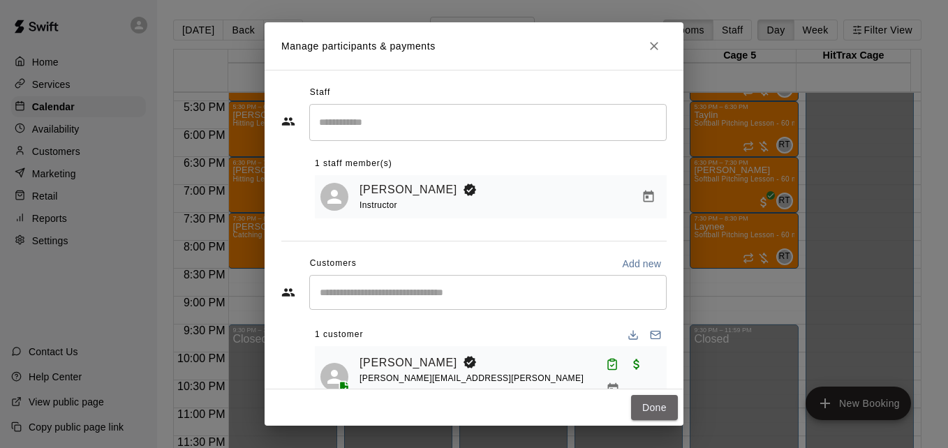
click at [656, 408] on button "Done" at bounding box center [654, 408] width 47 height 26
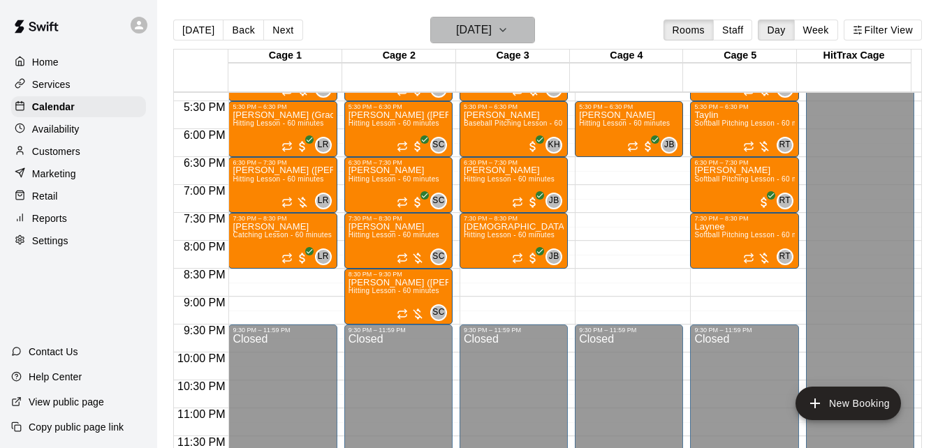
click at [491, 31] on h6 "[DATE]" at bounding box center [474, 30] width 36 height 20
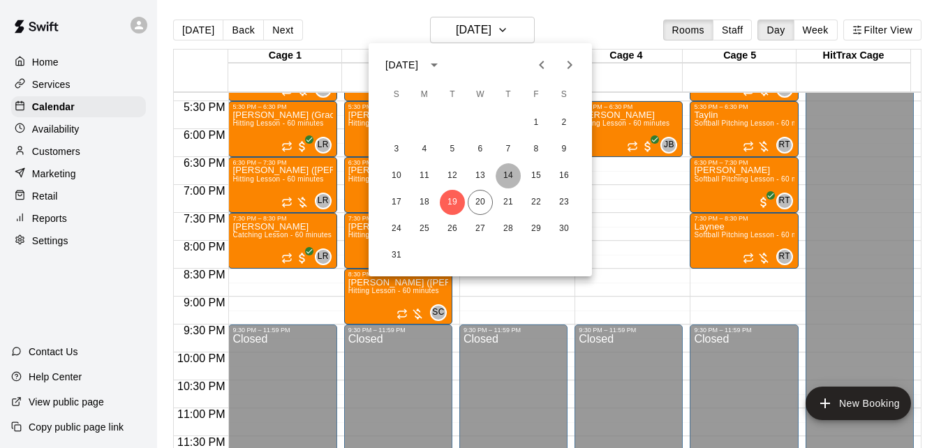
click at [513, 172] on button "14" at bounding box center [508, 175] width 25 height 25
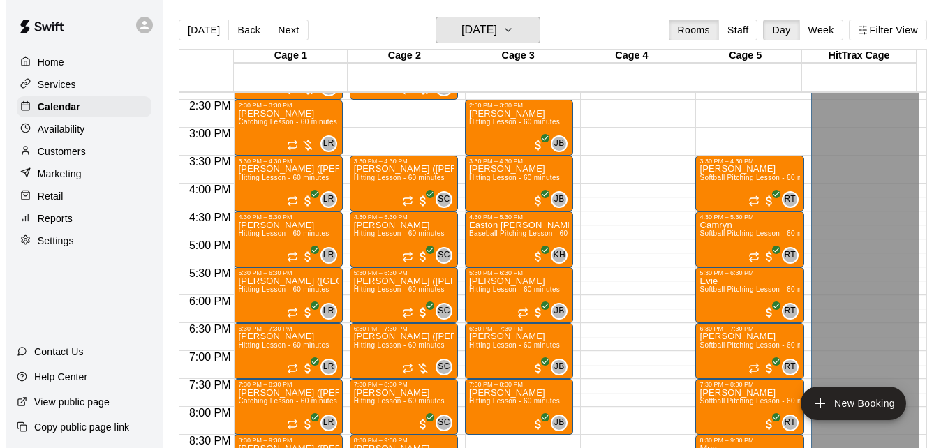
scroll to position [775, 0]
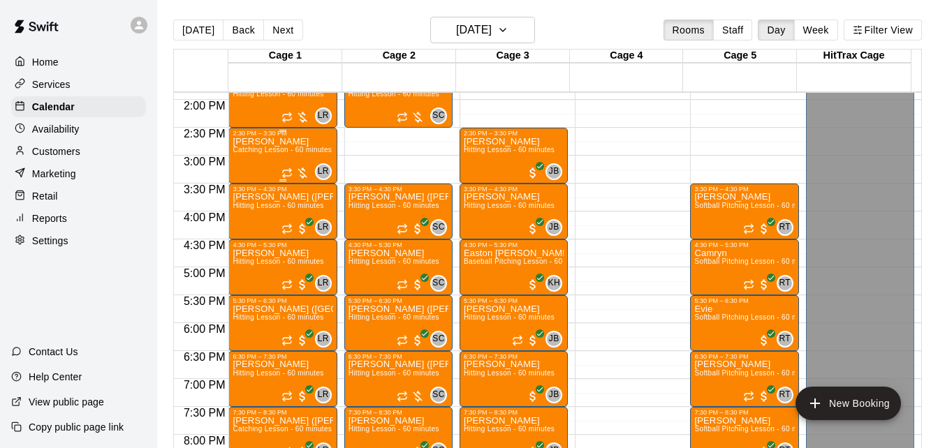
click at [277, 148] on span "Catching Lesson - 60 minutes" at bounding box center [281, 150] width 99 height 8
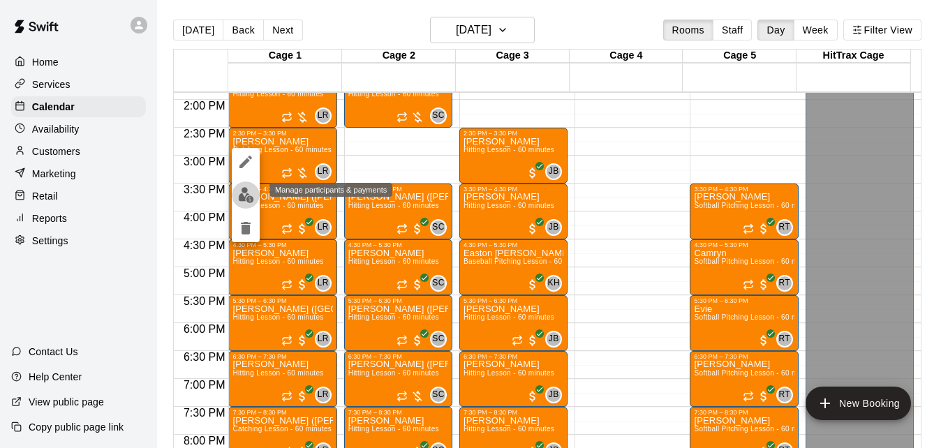
click at [246, 192] on img "edit" at bounding box center [246, 195] width 16 height 16
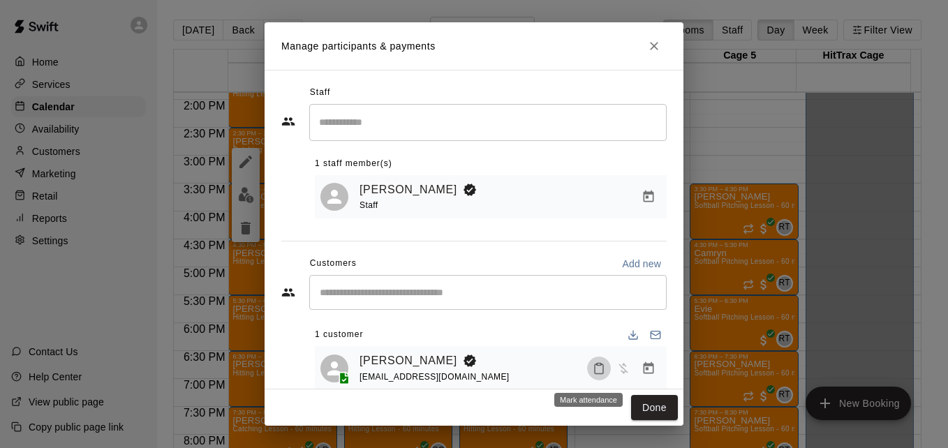
click at [593, 369] on icon "Mark attendance" at bounding box center [599, 368] width 13 height 13
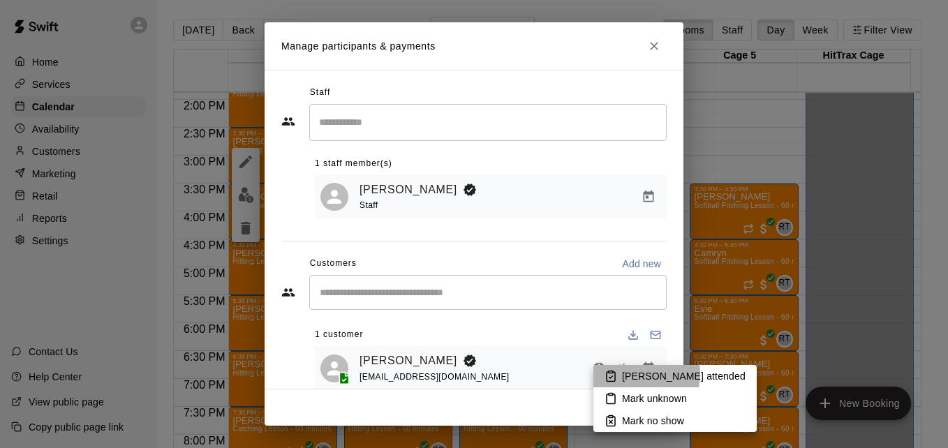
click at [623, 374] on p "[PERSON_NAME] attended" at bounding box center [684, 376] width 124 height 14
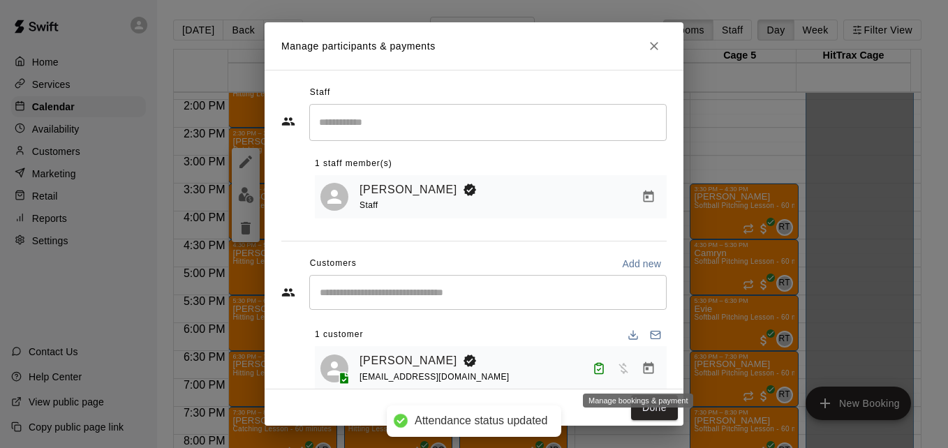
click at [646, 373] on button "Manage bookings & payment" at bounding box center [648, 368] width 25 height 25
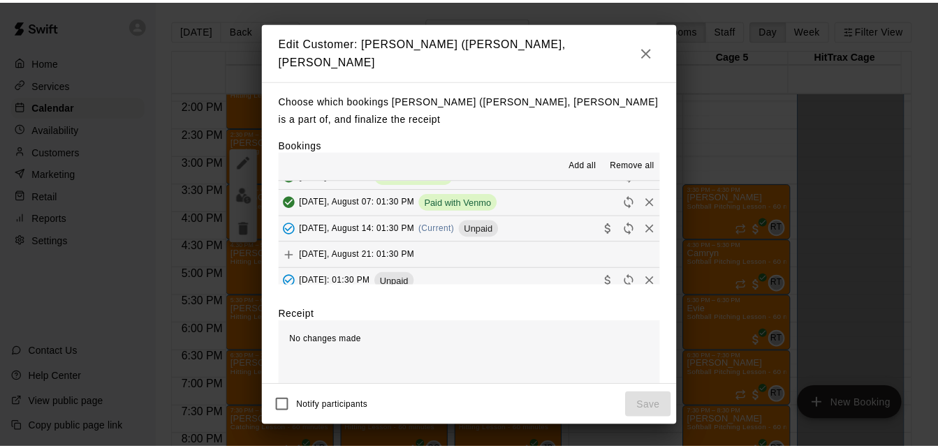
scroll to position [158, 0]
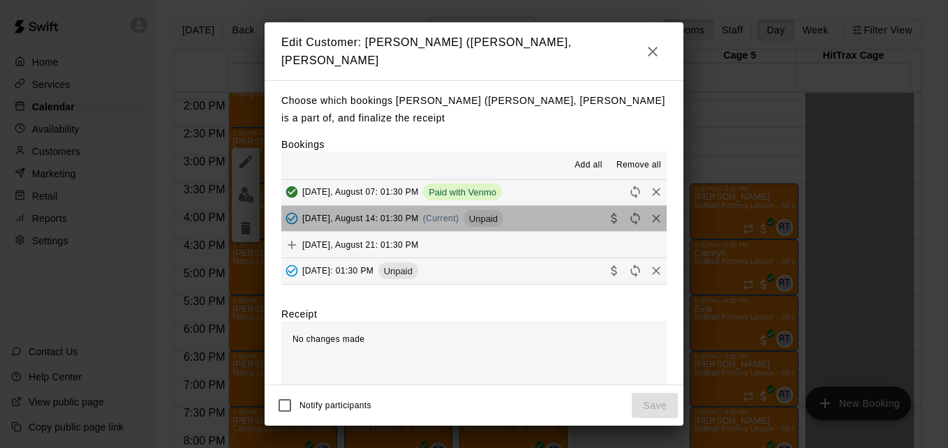
click at [549, 221] on button "[DATE], August 14: 01:30 PM (Current) Unpaid" at bounding box center [473, 219] width 385 height 26
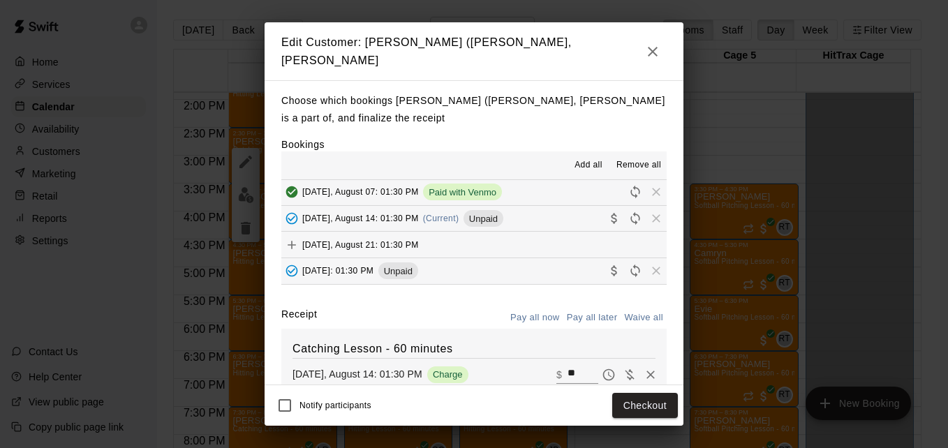
click at [568, 371] on input "**" at bounding box center [583, 375] width 31 height 18
type input "*"
type input "**"
click at [637, 399] on button "Checkout" at bounding box center [645, 406] width 66 height 26
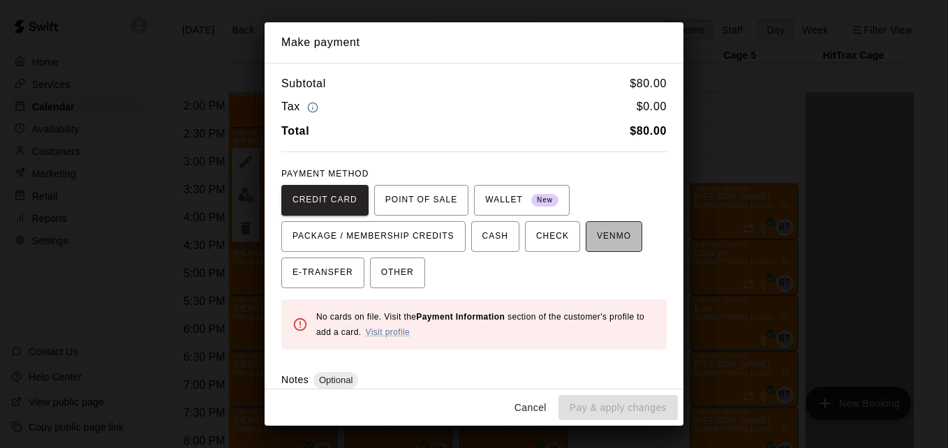
click at [597, 235] on span "VENMO" at bounding box center [614, 237] width 34 height 22
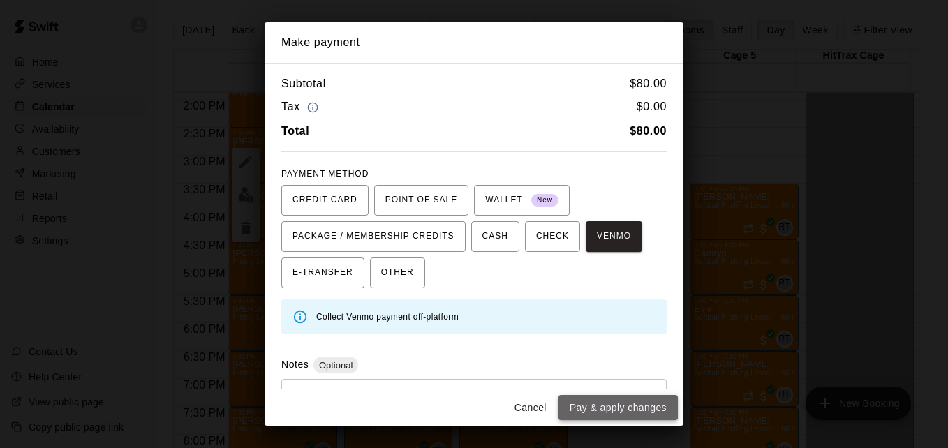
click at [614, 398] on button "Pay & apply changes" at bounding box center [618, 408] width 119 height 26
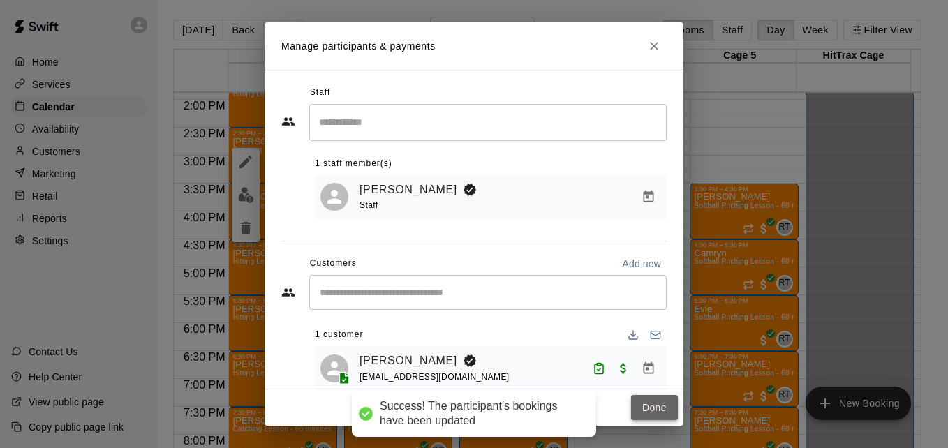
click at [649, 407] on button "Done" at bounding box center [654, 408] width 47 height 26
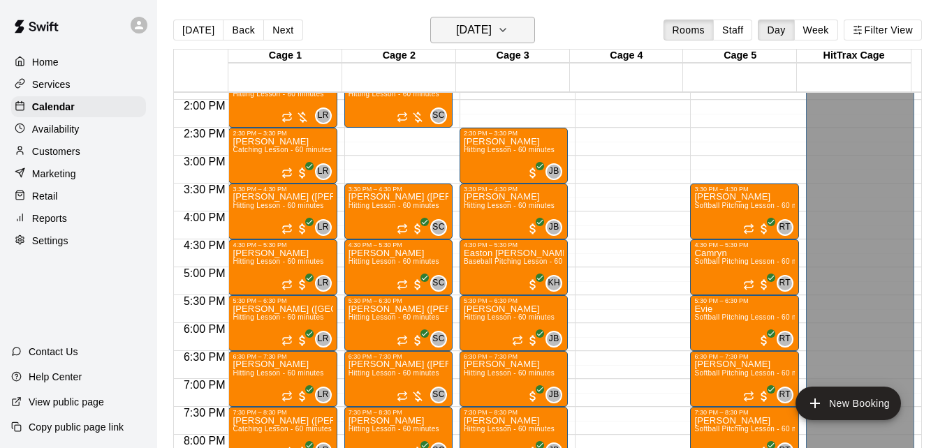
click at [527, 20] on main "[DATE] Back [DATE][DATE] Rooms Staff Day Week Filter View Cage 1 14 Thu Cage 2 …" at bounding box center [547, 235] width 781 height 471
click at [527, 20] on button "[DATE]" at bounding box center [482, 30] width 105 height 27
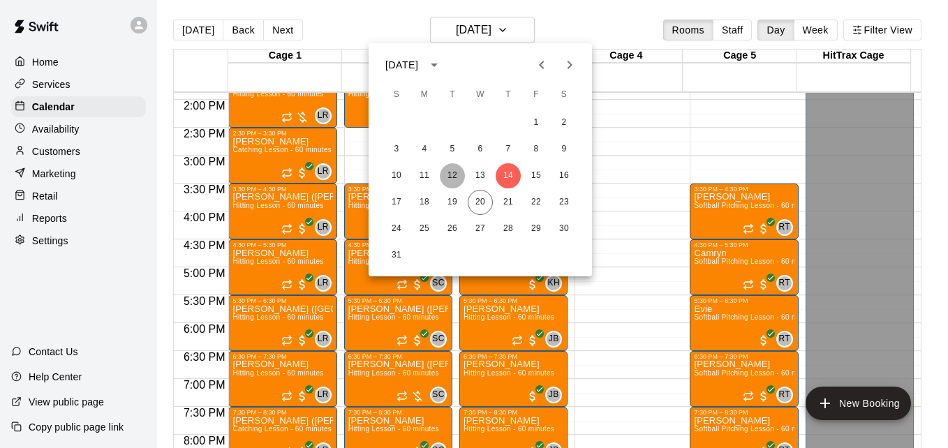
click at [451, 180] on button "12" at bounding box center [452, 175] width 25 height 25
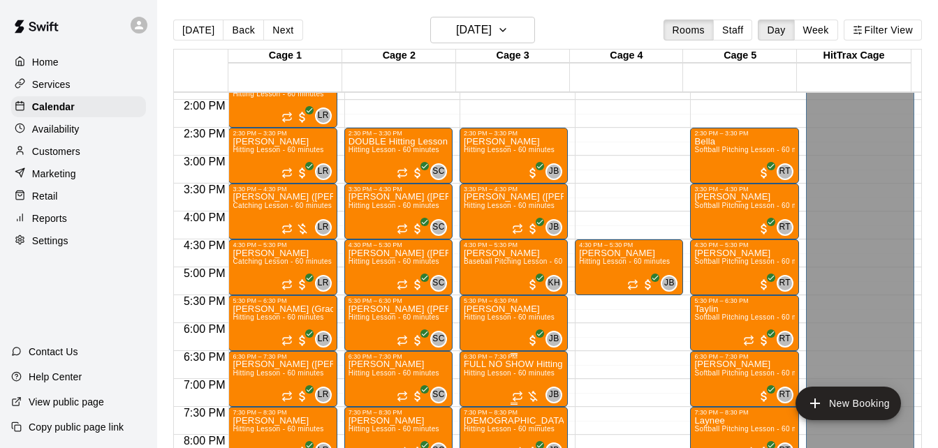
click at [495, 364] on p "FULL NO SHOW Hitting Lesson - 60 minutes" at bounding box center [514, 364] width 100 height 0
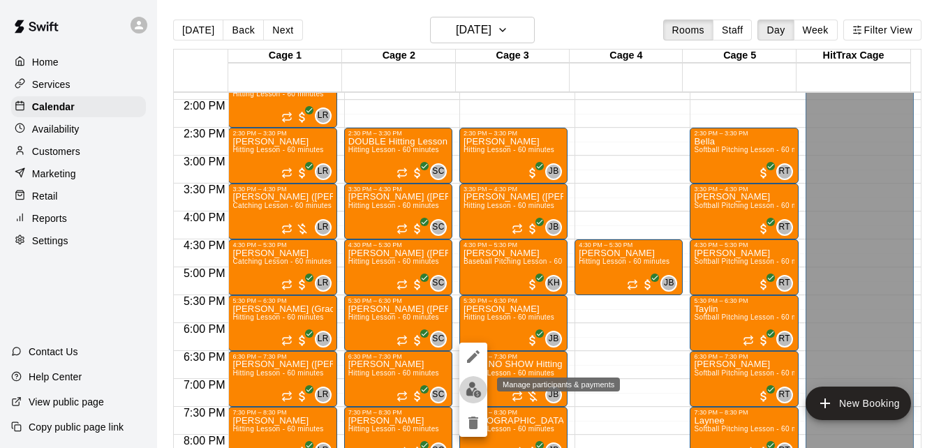
click at [475, 390] on img "edit" at bounding box center [474, 390] width 16 height 16
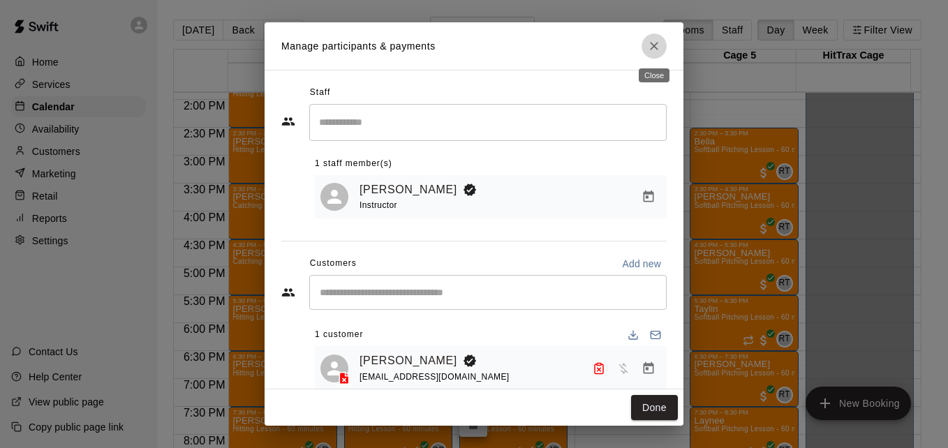
click at [659, 40] on icon "Close" at bounding box center [654, 46] width 14 height 14
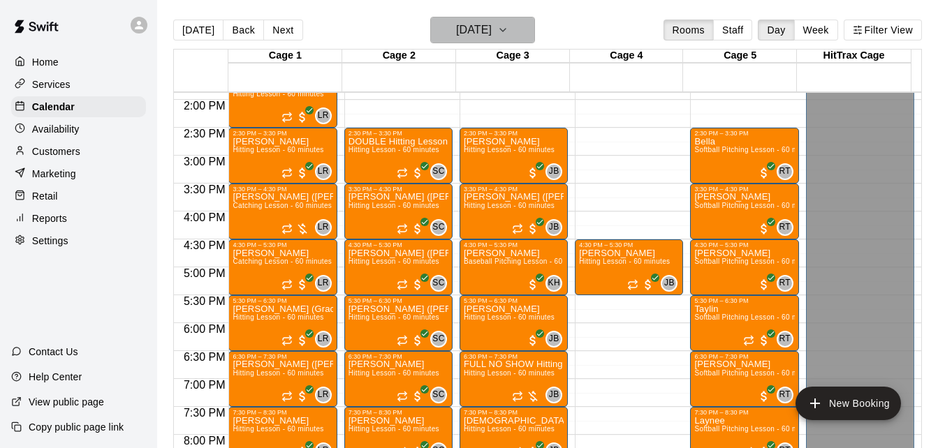
click at [491, 31] on h6 "[DATE]" at bounding box center [474, 30] width 36 height 20
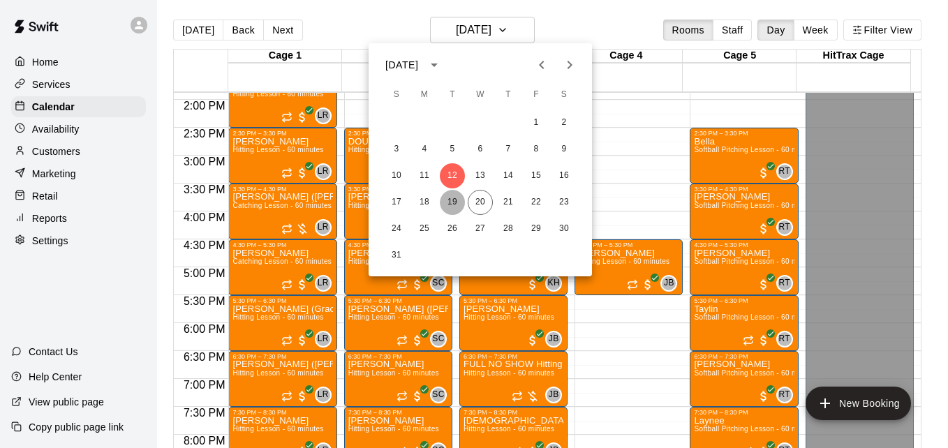
click at [453, 203] on button "19" at bounding box center [452, 202] width 25 height 25
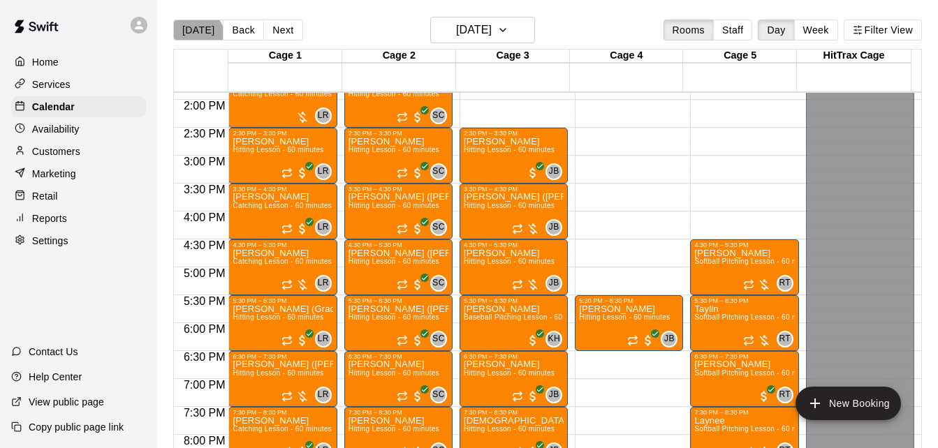
click at [193, 37] on button "[DATE]" at bounding box center [198, 30] width 50 height 21
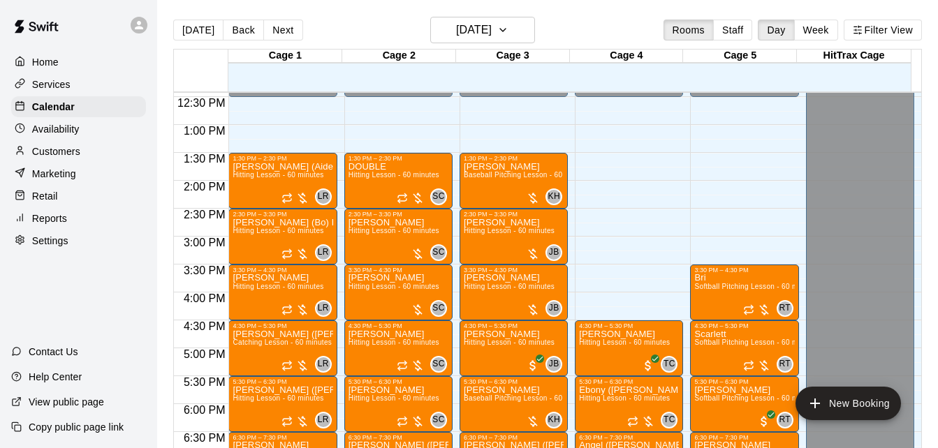
scroll to position [691, 0]
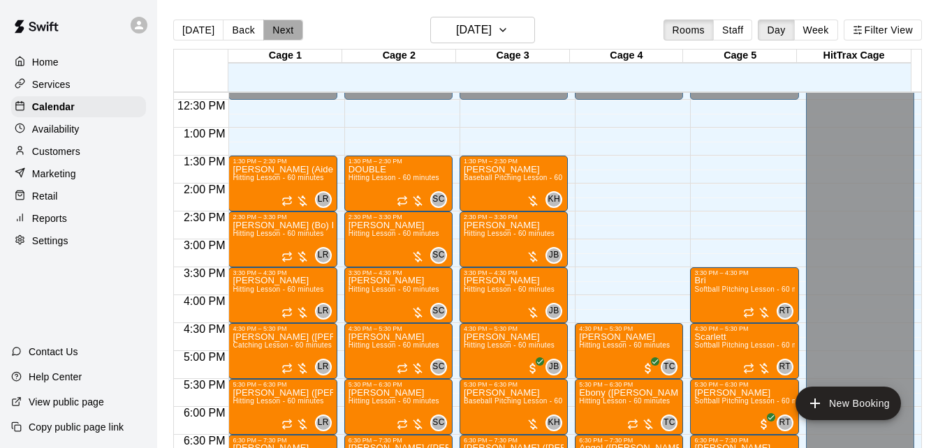
click at [289, 27] on button "Next" at bounding box center [282, 30] width 39 height 21
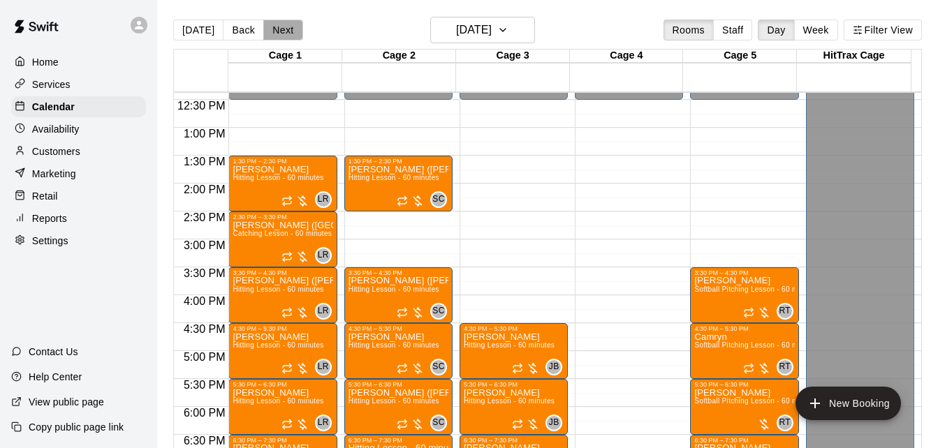
click at [278, 38] on button "Next" at bounding box center [282, 30] width 39 height 21
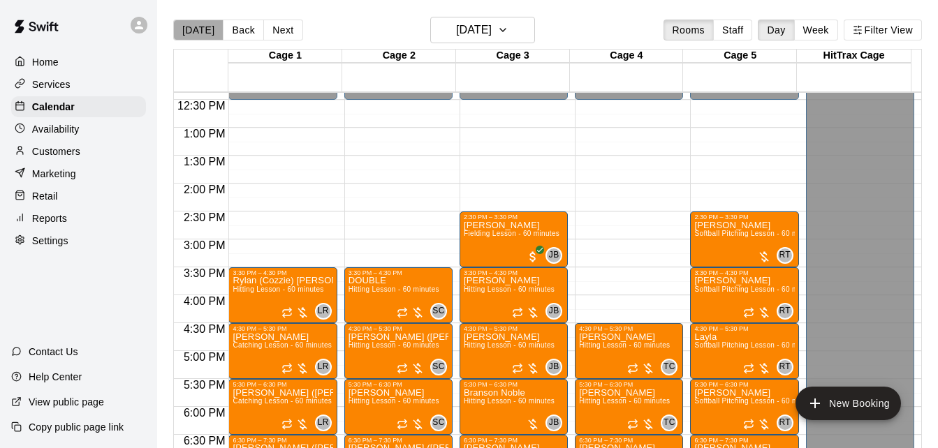
click at [200, 27] on button "[DATE]" at bounding box center [198, 30] width 50 height 21
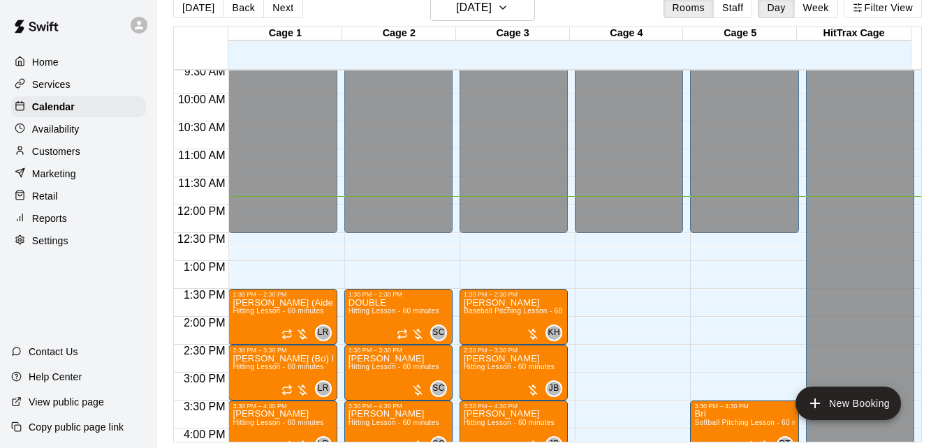
scroll to position [212, 0]
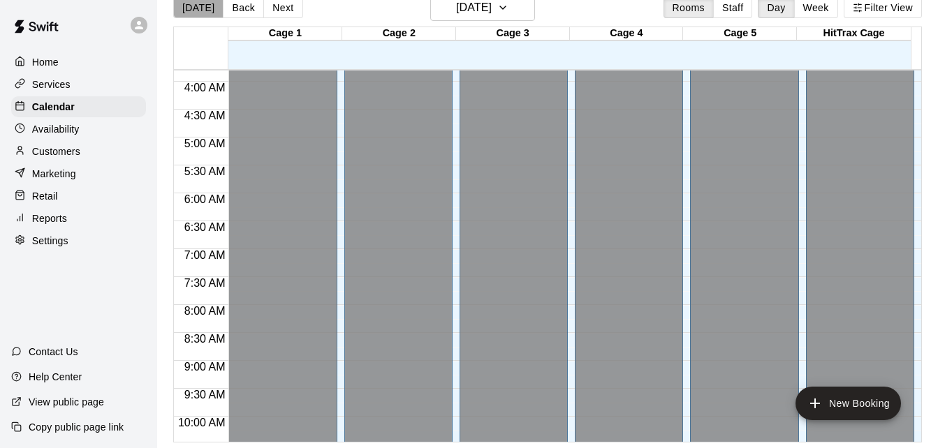
click at [200, 7] on button "[DATE]" at bounding box center [198, 7] width 50 height 21
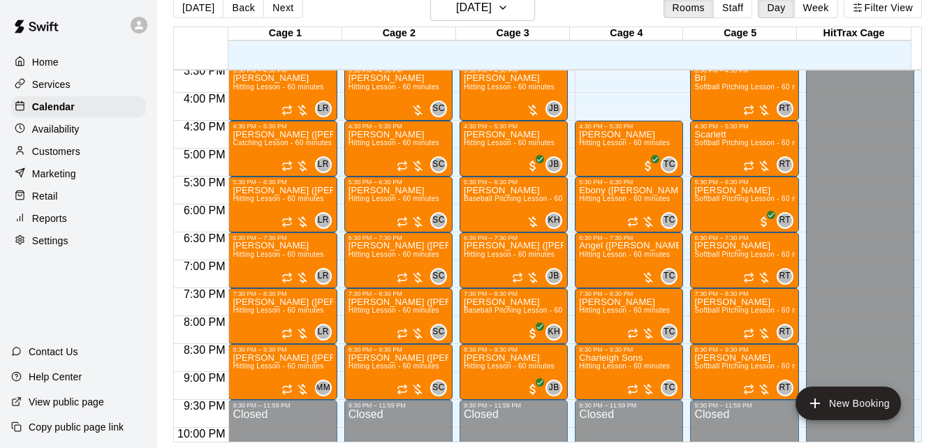
scroll to position [938, 0]
